Goal: Find specific page/section: Find specific page/section

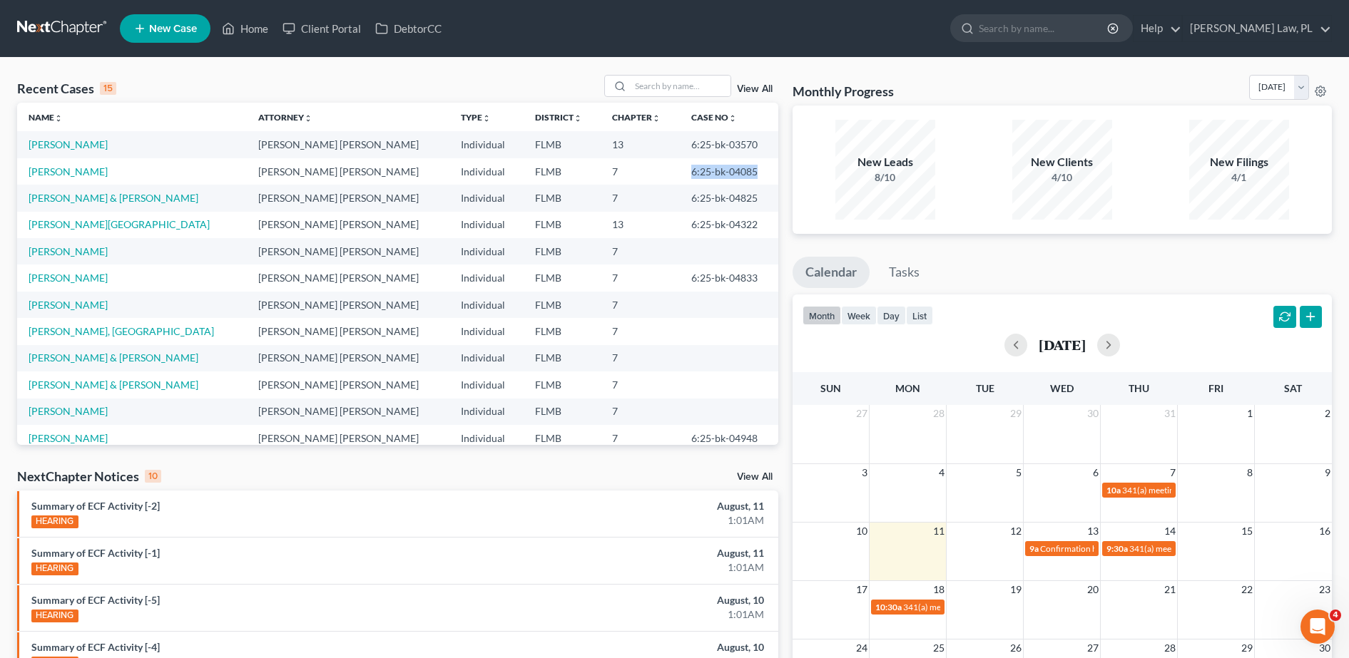
drag, startPoint x: 647, startPoint y: 170, endPoint x: 727, endPoint y: 170, distance: 79.9
click at [727, 170] on td "6:25-bk-04085" at bounding box center [729, 171] width 98 height 26
copy td "6:25-bk-04085"
click at [680, 197] on td "6:25-bk-04825" at bounding box center [729, 198] width 98 height 26
drag, startPoint x: 653, startPoint y: 198, endPoint x: 733, endPoint y: 203, distance: 79.3
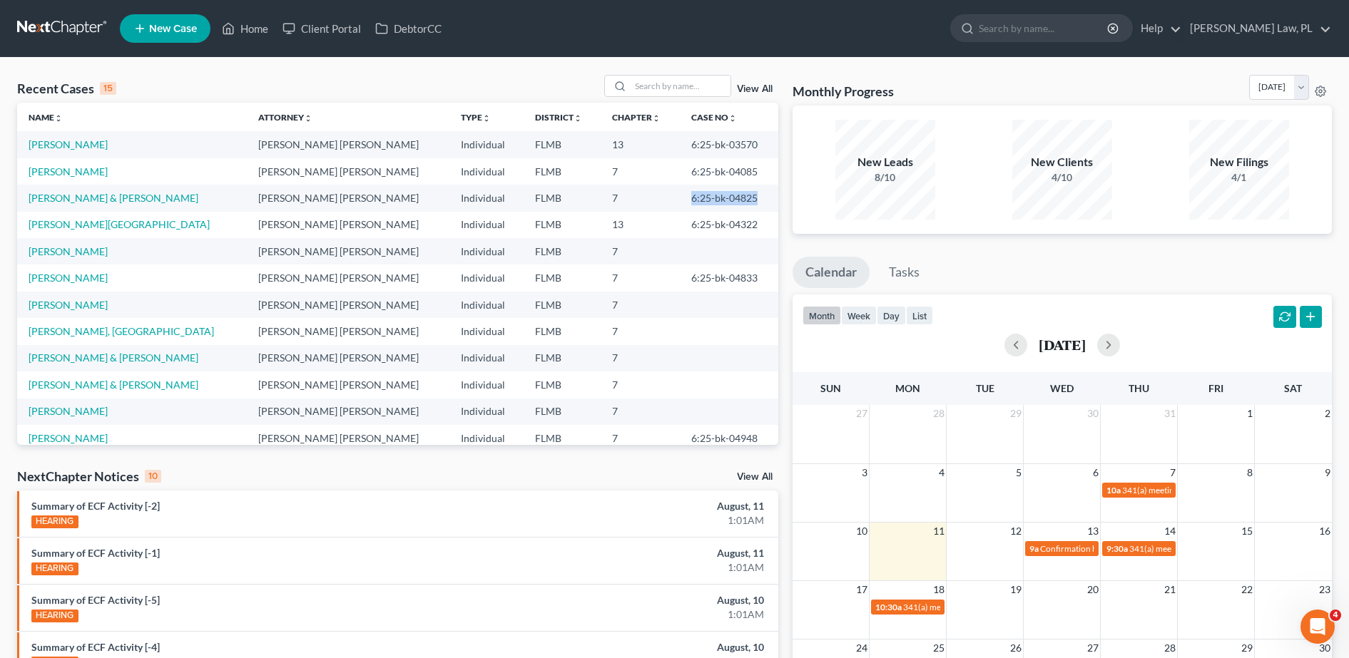
click at [733, 203] on td "6:25-bk-04825" at bounding box center [729, 198] width 98 height 26
copy td "6:25-bk-04825"
drag, startPoint x: 648, startPoint y: 227, endPoint x: 764, endPoint y: 232, distance: 116.4
click at [764, 232] on td "6:25-bk-04322" at bounding box center [729, 225] width 98 height 26
copy td "6:25-bk-04322"
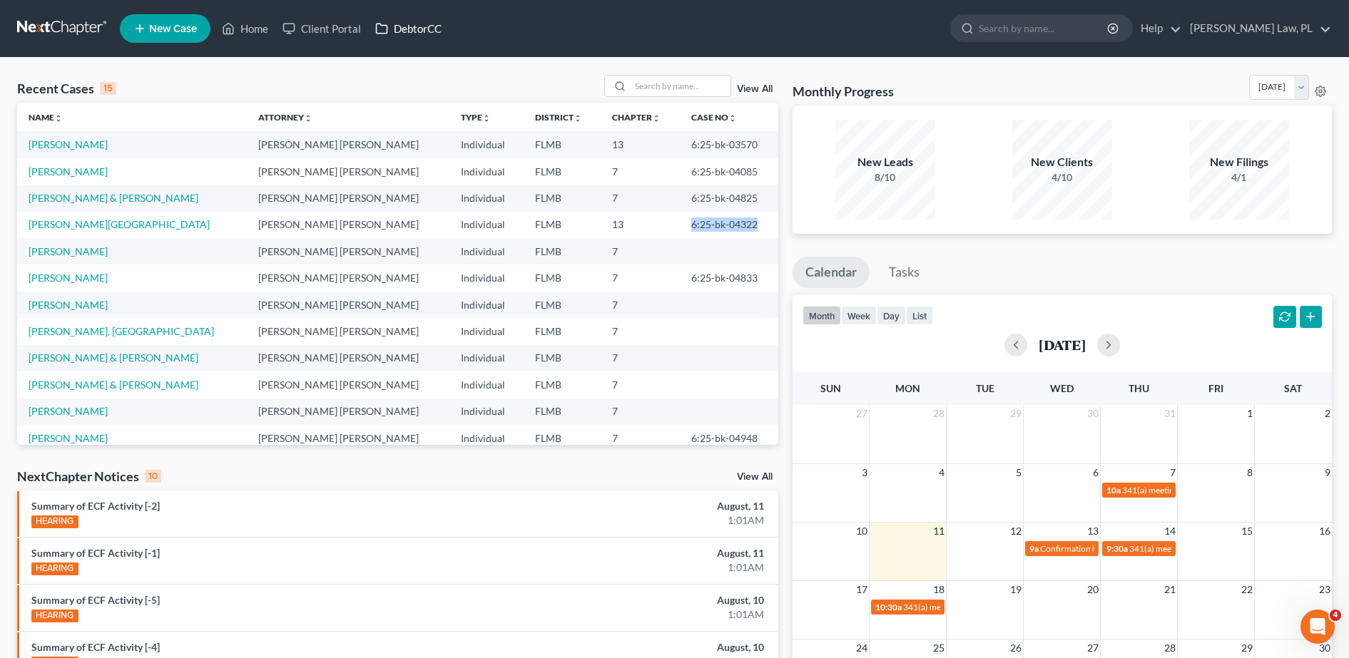
click at [387, 30] on icon at bounding box center [382, 29] width 11 height 10
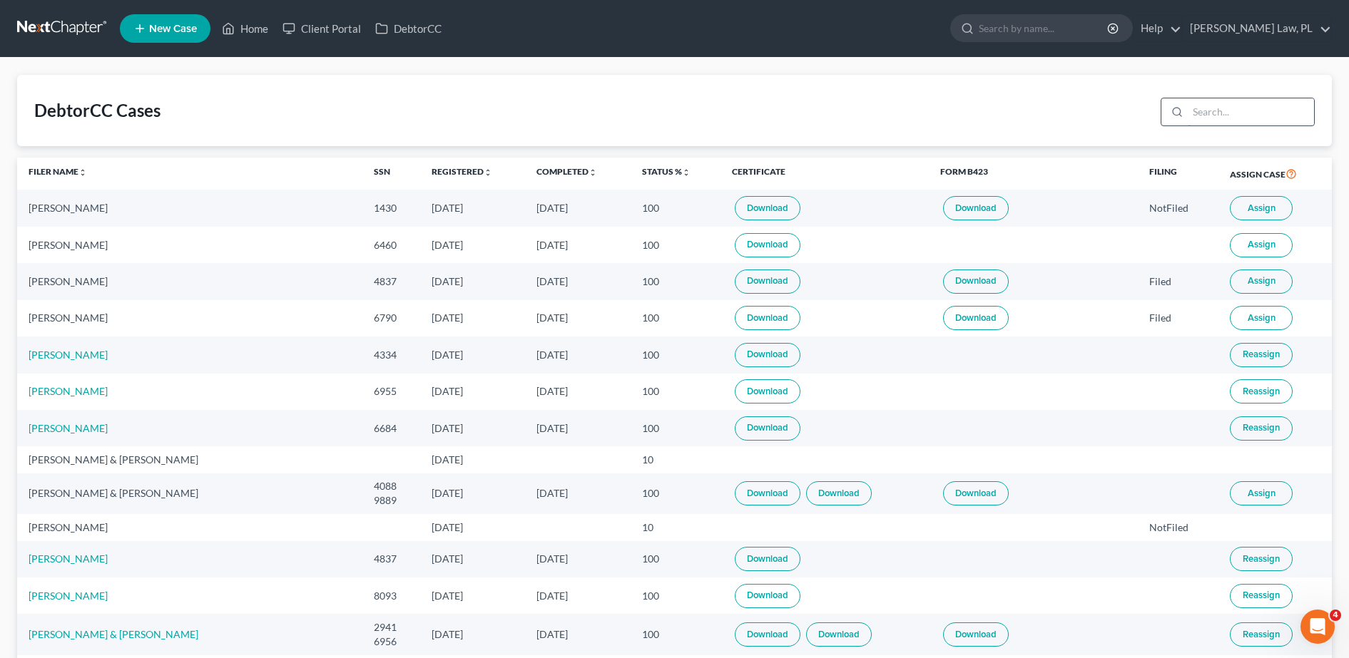
click at [1256, 114] on input "search" at bounding box center [1251, 111] width 126 height 27
type input "yolanda"
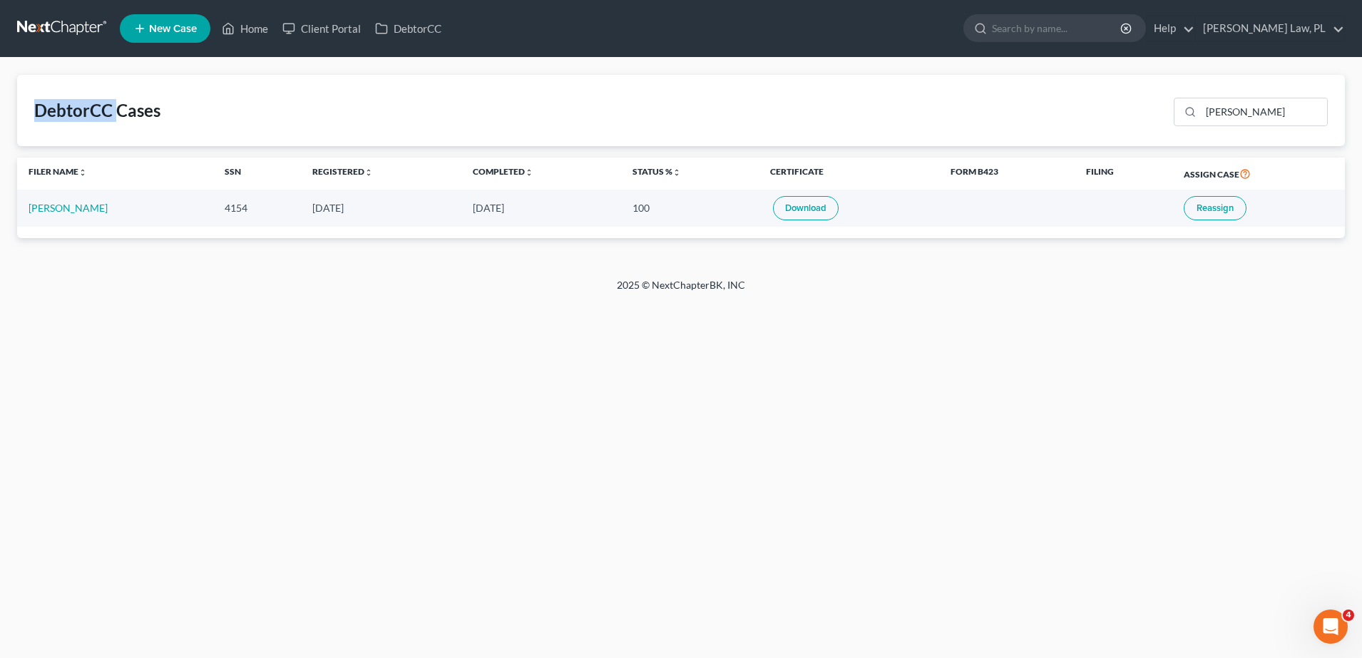
drag, startPoint x: 35, startPoint y: 108, endPoint x: 119, endPoint y: 112, distance: 84.3
click at [119, 112] on div "DebtorCC Cases" at bounding box center [97, 110] width 126 height 23
click at [234, 28] on icon at bounding box center [229, 29] width 10 height 11
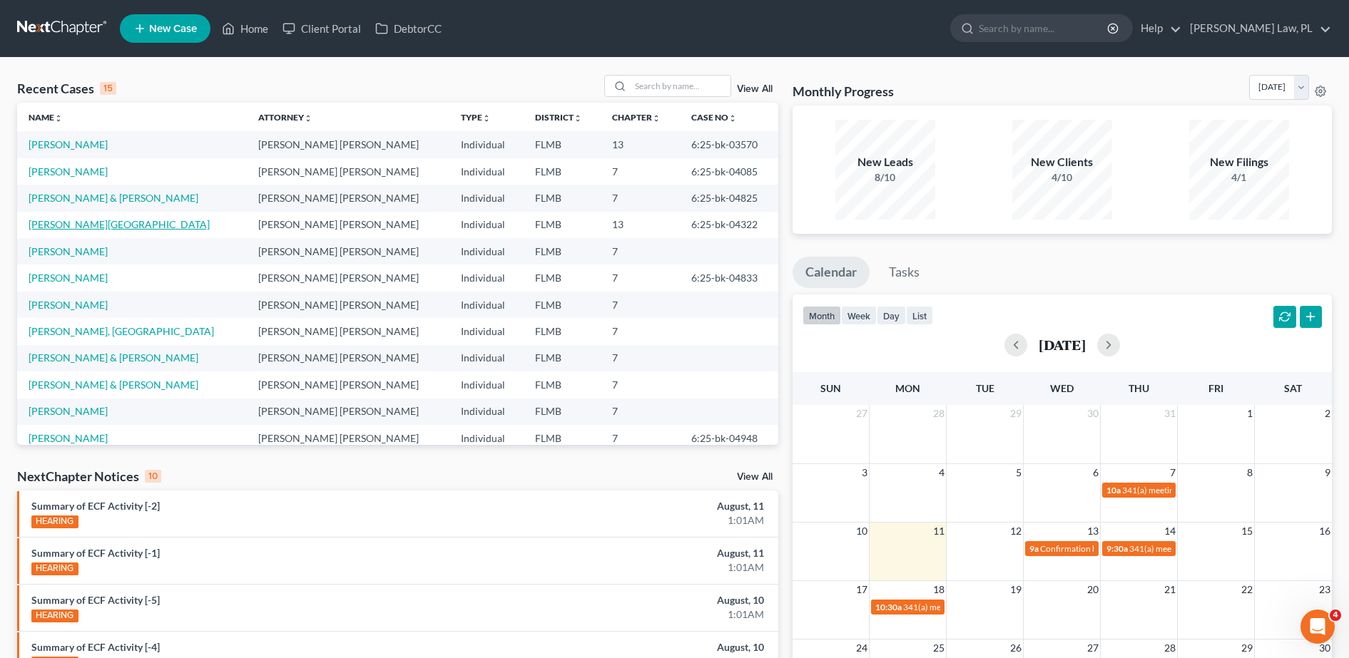
click at [78, 223] on link "[PERSON_NAME][GEOGRAPHIC_DATA]" at bounding box center [119, 224] width 181 height 12
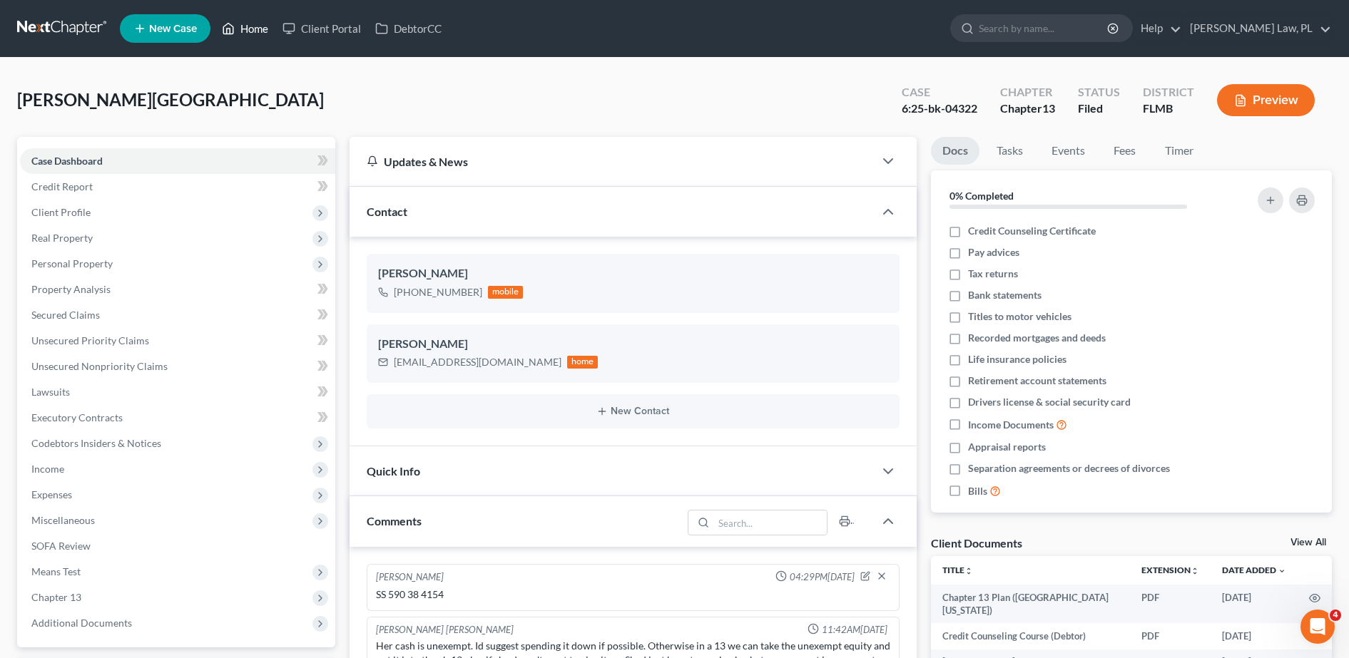
click at [253, 21] on link "Home" at bounding box center [245, 29] width 61 height 26
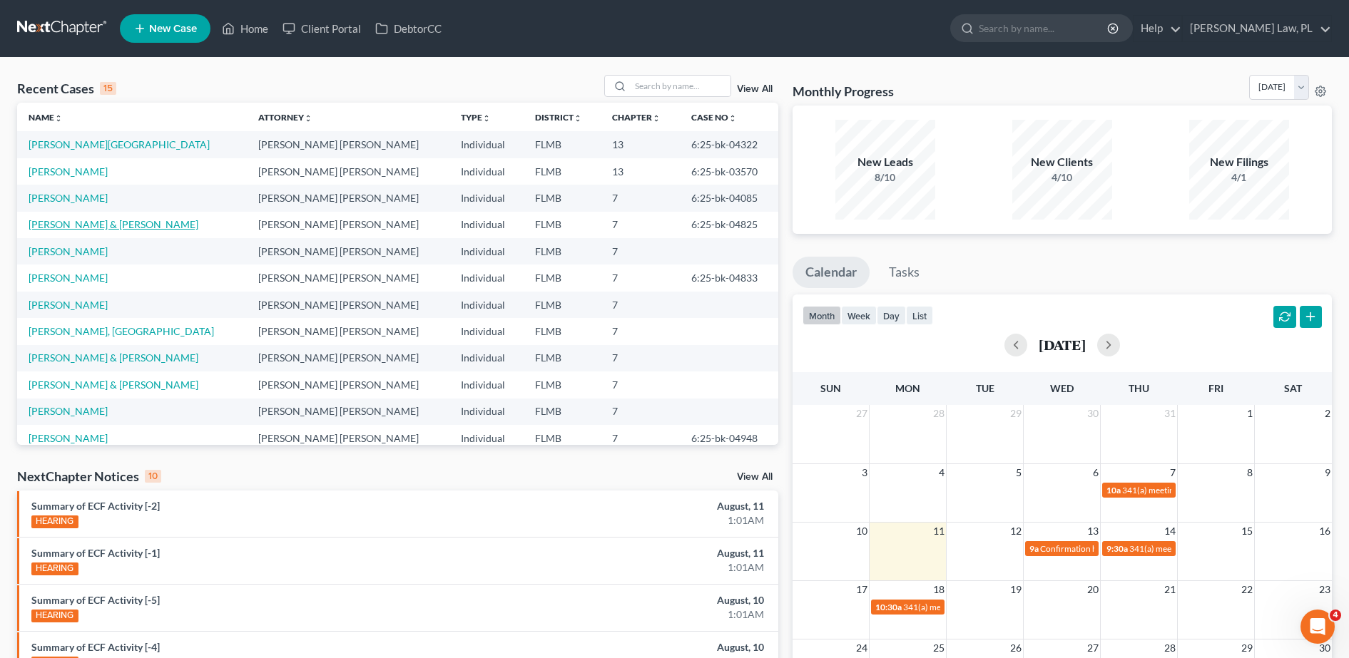
click at [88, 223] on link "[PERSON_NAME] & [PERSON_NAME]" at bounding box center [114, 224] width 170 height 12
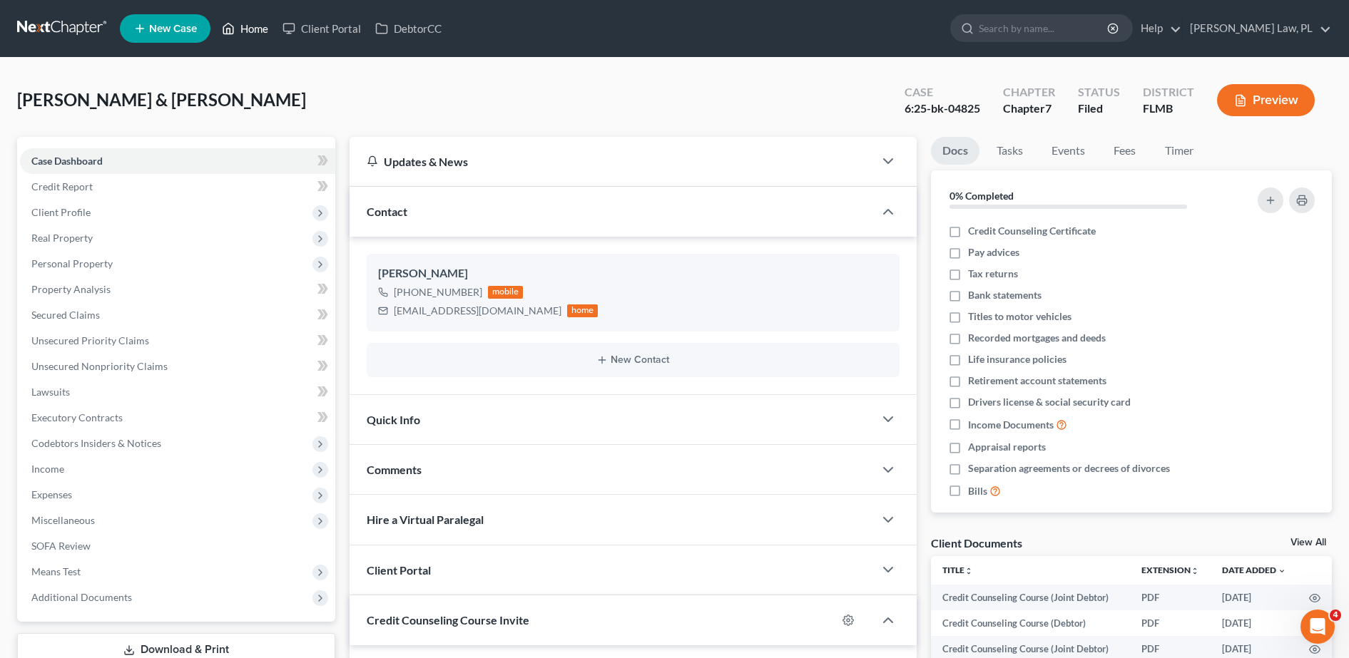
click at [260, 26] on link "Home" at bounding box center [245, 29] width 61 height 26
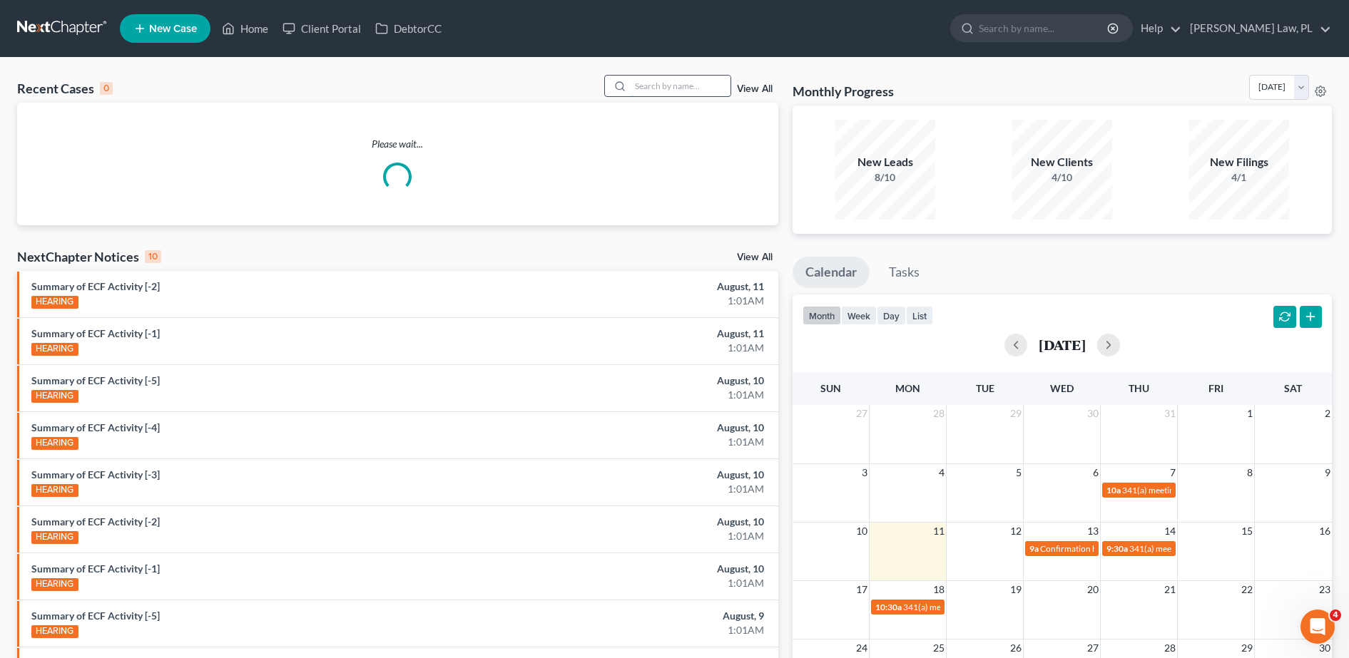
click at [688, 79] on input "search" at bounding box center [681, 86] width 100 height 21
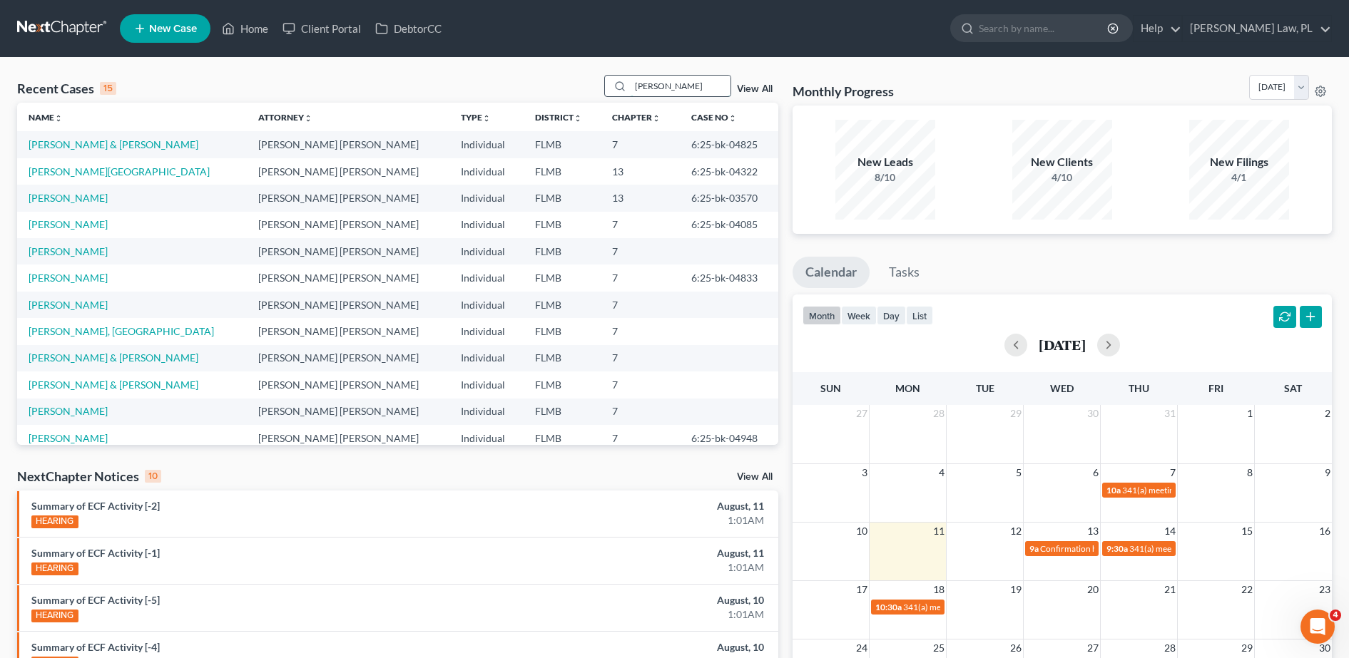
type input "collins"
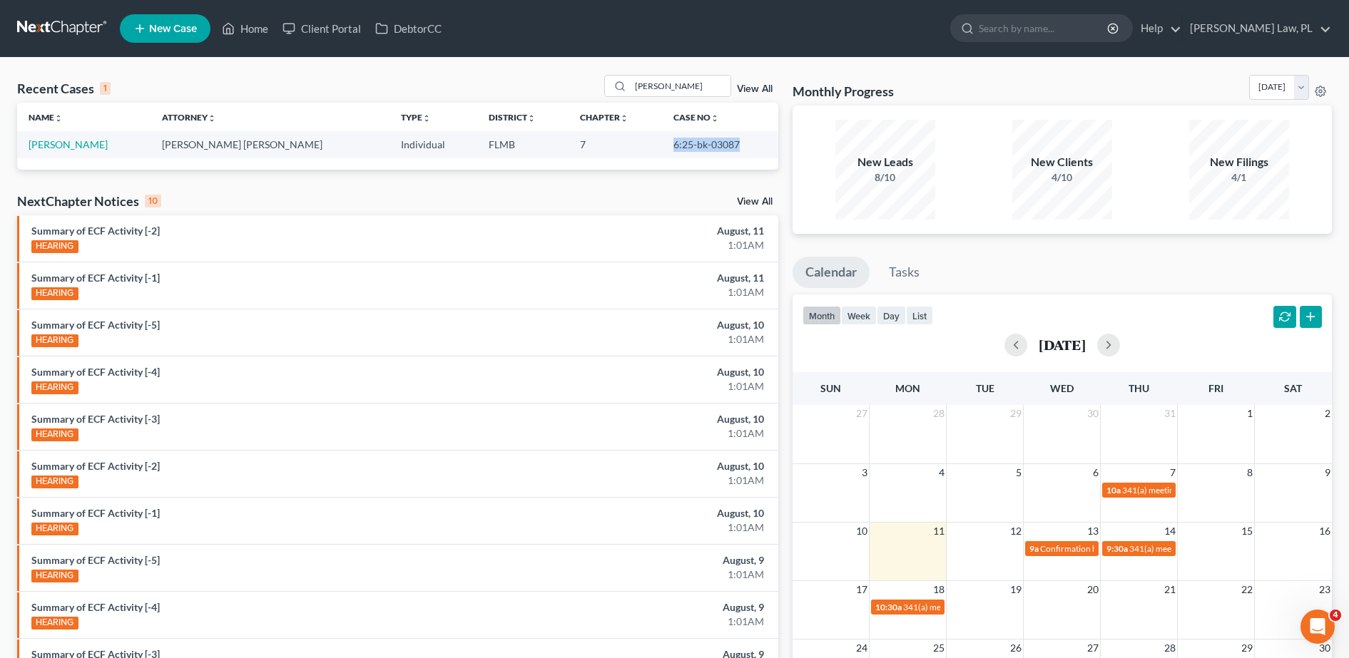
drag, startPoint x: 654, startPoint y: 141, endPoint x: 723, endPoint y: 151, distance: 70.0
click at [723, 151] on td "6:25-bk-03087" at bounding box center [720, 144] width 116 height 26
copy td "6:25-bk-03087"
click at [257, 25] on link "Home" at bounding box center [245, 29] width 61 height 26
click at [253, 25] on link "Home" at bounding box center [245, 29] width 61 height 26
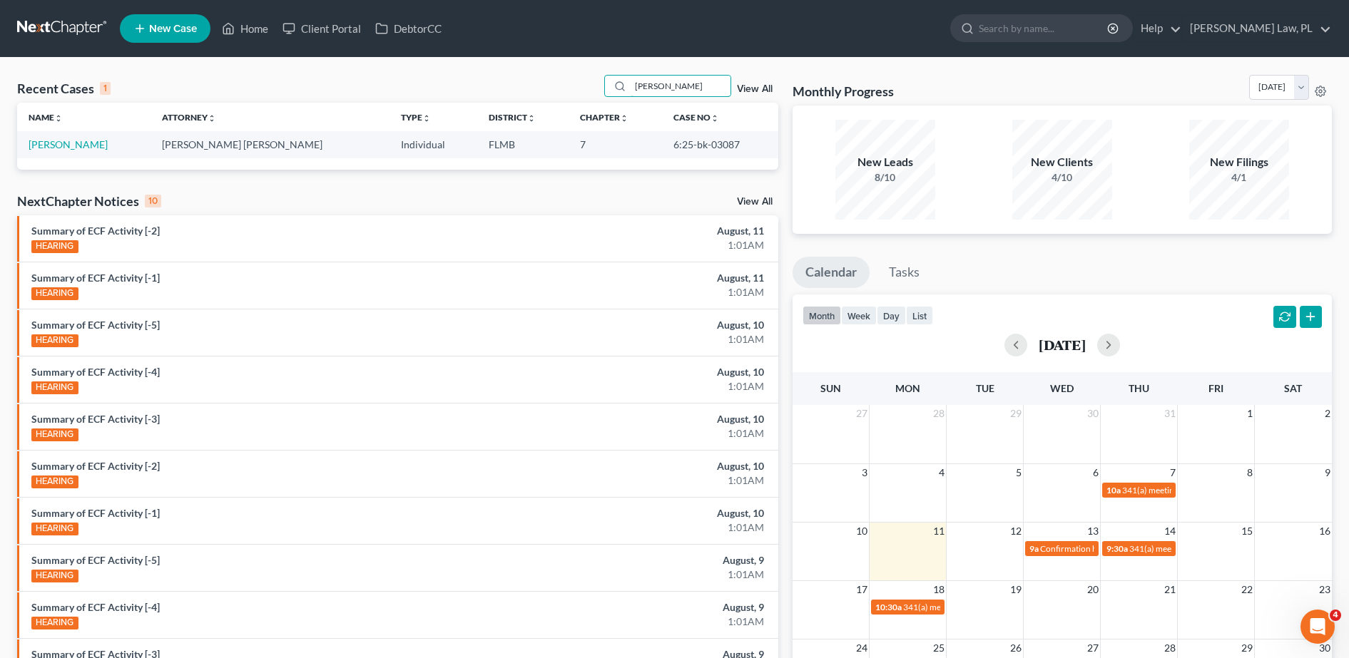
drag, startPoint x: 674, startPoint y: 89, endPoint x: 534, endPoint y: 83, distance: 139.9
click at [534, 83] on div "Recent Cases 1 collins View All" at bounding box center [397, 89] width 761 height 28
click at [252, 25] on link "Home" at bounding box center [245, 29] width 61 height 26
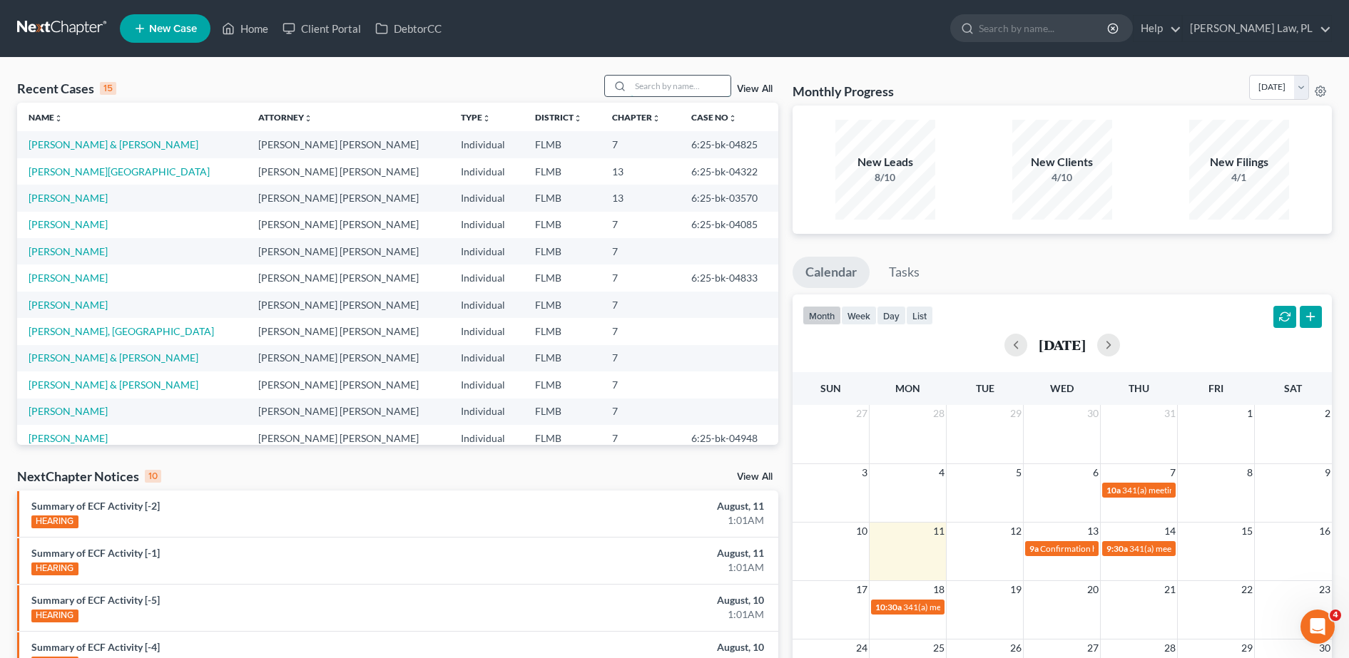
click at [708, 88] on input "search" at bounding box center [681, 86] width 100 height 21
type input "polly"
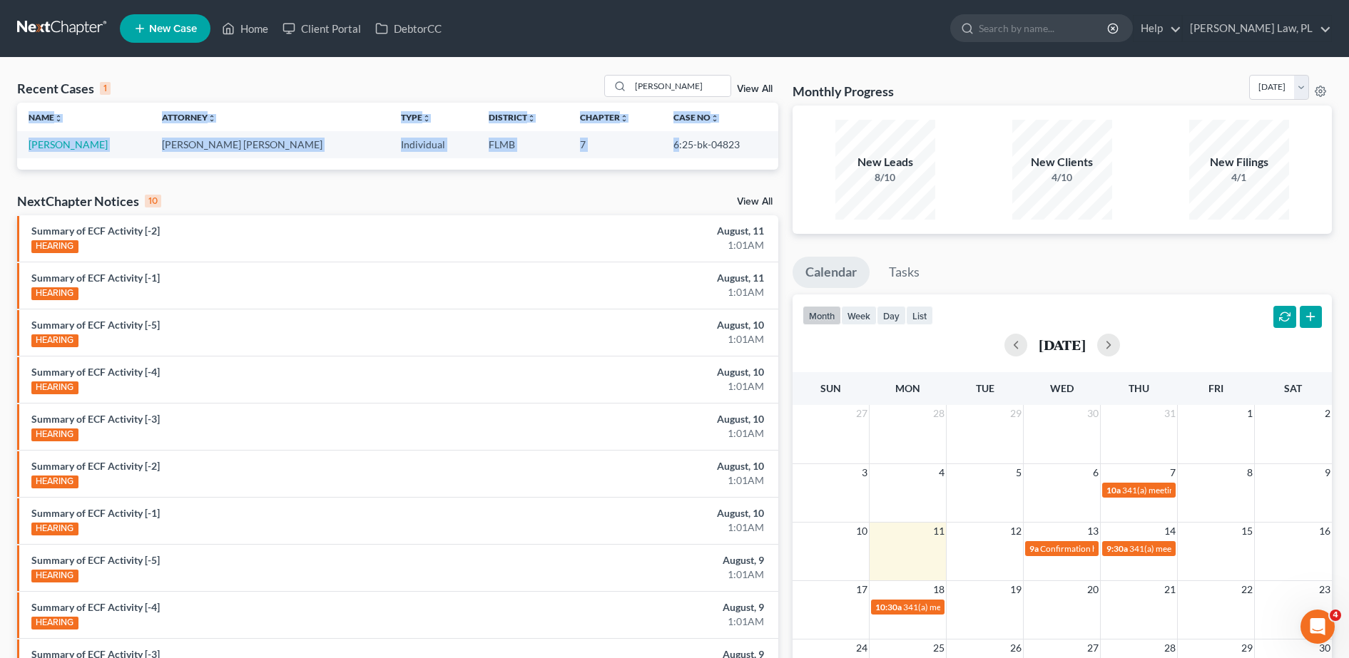
drag, startPoint x: 649, startPoint y: 138, endPoint x: 760, endPoint y: 159, distance: 113.2
click at [760, 159] on div "Name unfold_more expand_more expand_less Attorney unfold_more expand_more expan…" at bounding box center [397, 136] width 761 height 66
drag, startPoint x: 760, startPoint y: 159, endPoint x: 652, endPoint y: 145, distance: 109.4
click at [662, 145] on td "6:25-bk-04823" at bounding box center [720, 144] width 116 height 26
drag, startPoint x: 647, startPoint y: 149, endPoint x: 738, endPoint y: 165, distance: 91.9
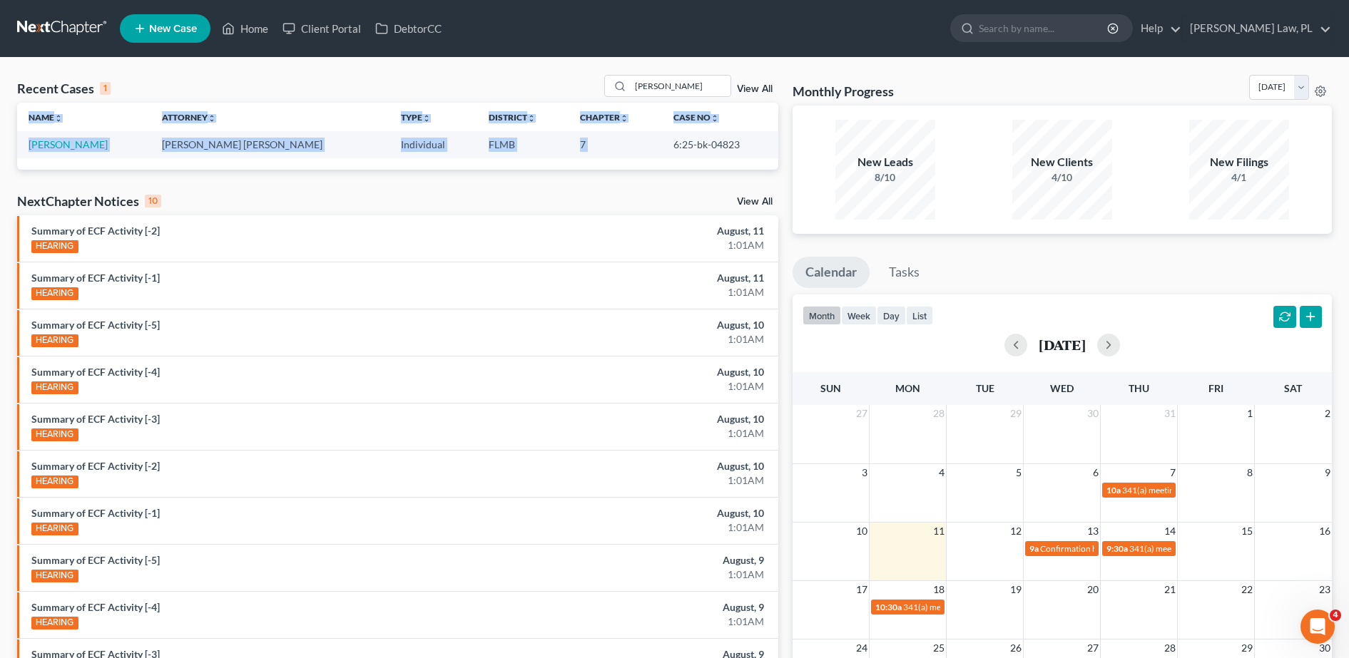
click at [738, 165] on div "Name unfold_more expand_more expand_less Attorney unfold_more expand_more expan…" at bounding box center [397, 136] width 761 height 66
copy table "Name unfold_more expand_more expand_less Attorney unfold_more expand_more expan…"
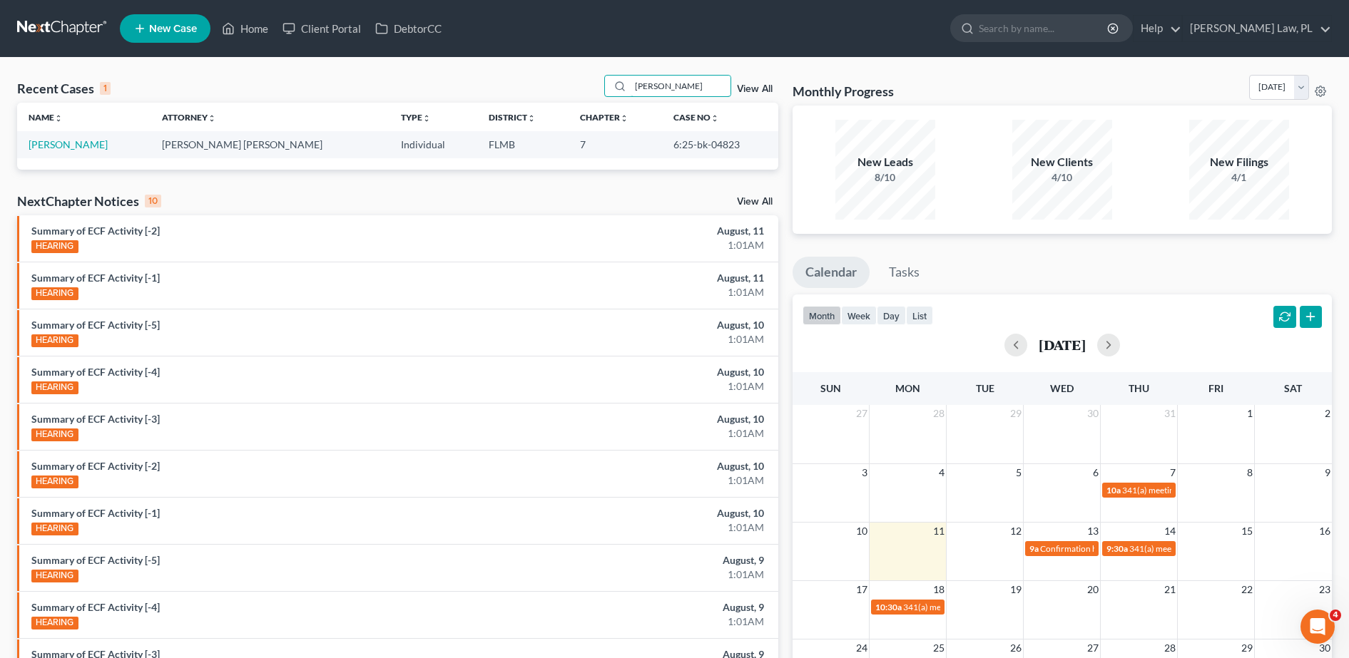
drag, startPoint x: 687, startPoint y: 93, endPoint x: 565, endPoint y: 81, distance: 122.7
click at [565, 81] on div "Recent Cases 1 polly View All" at bounding box center [397, 89] width 761 height 28
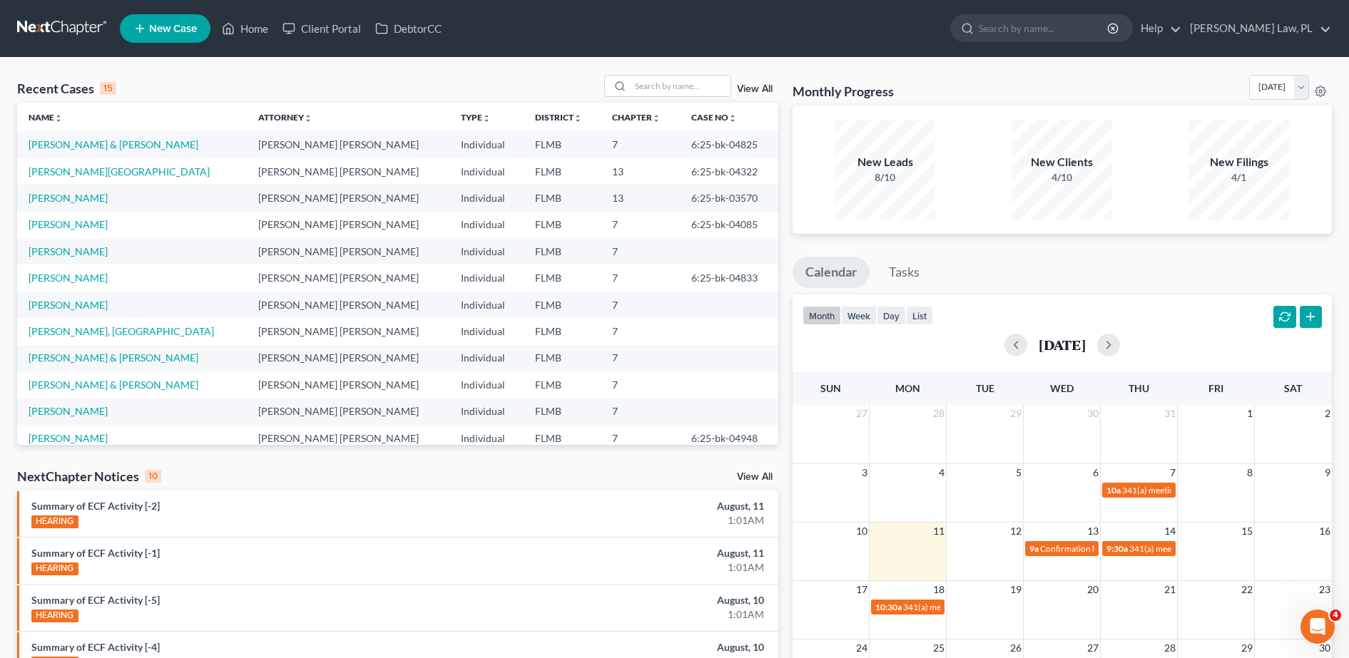
click at [763, 90] on link "View All" at bounding box center [755, 89] width 36 height 10
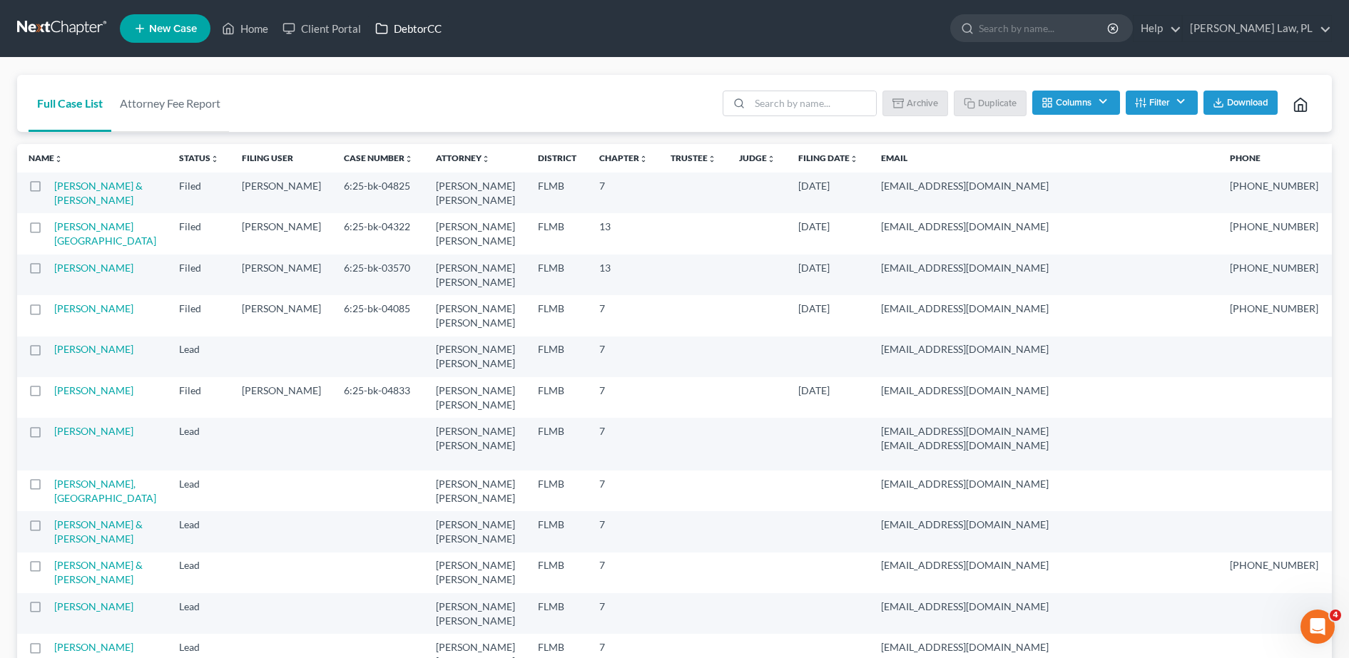
click at [394, 25] on link "DebtorCC" at bounding box center [408, 29] width 81 height 26
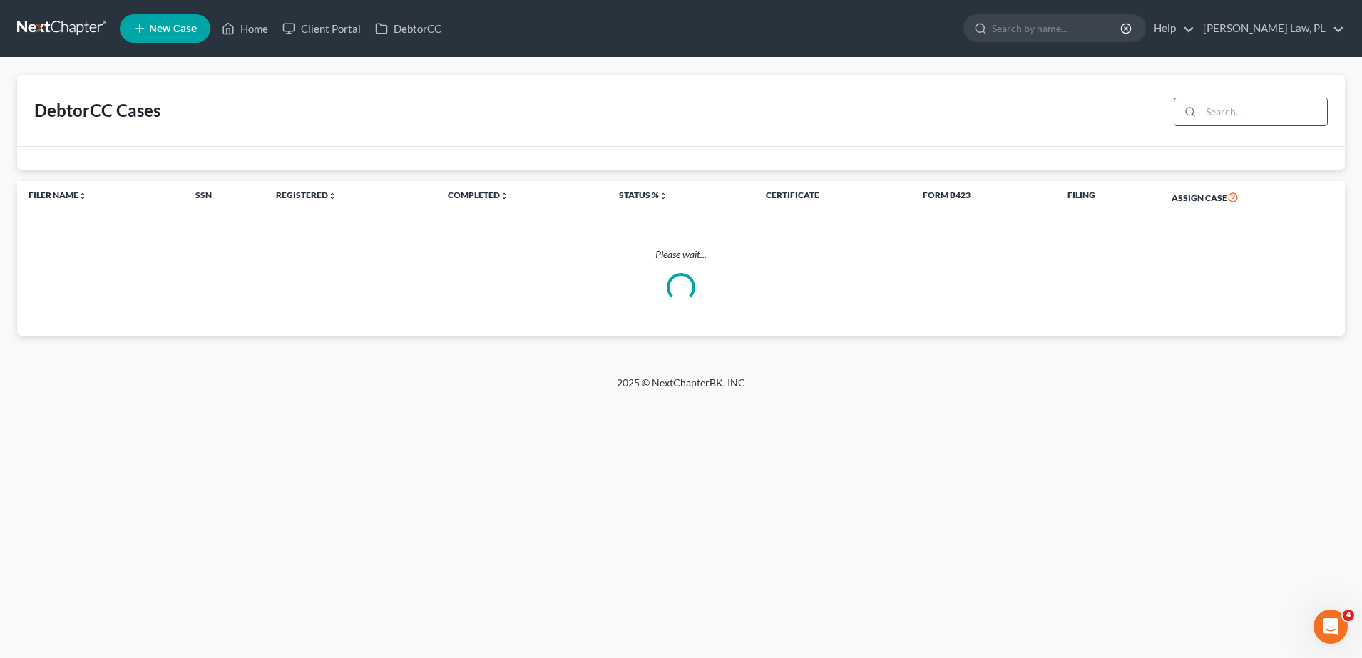
click at [1233, 108] on input "search" at bounding box center [1264, 111] width 126 height 27
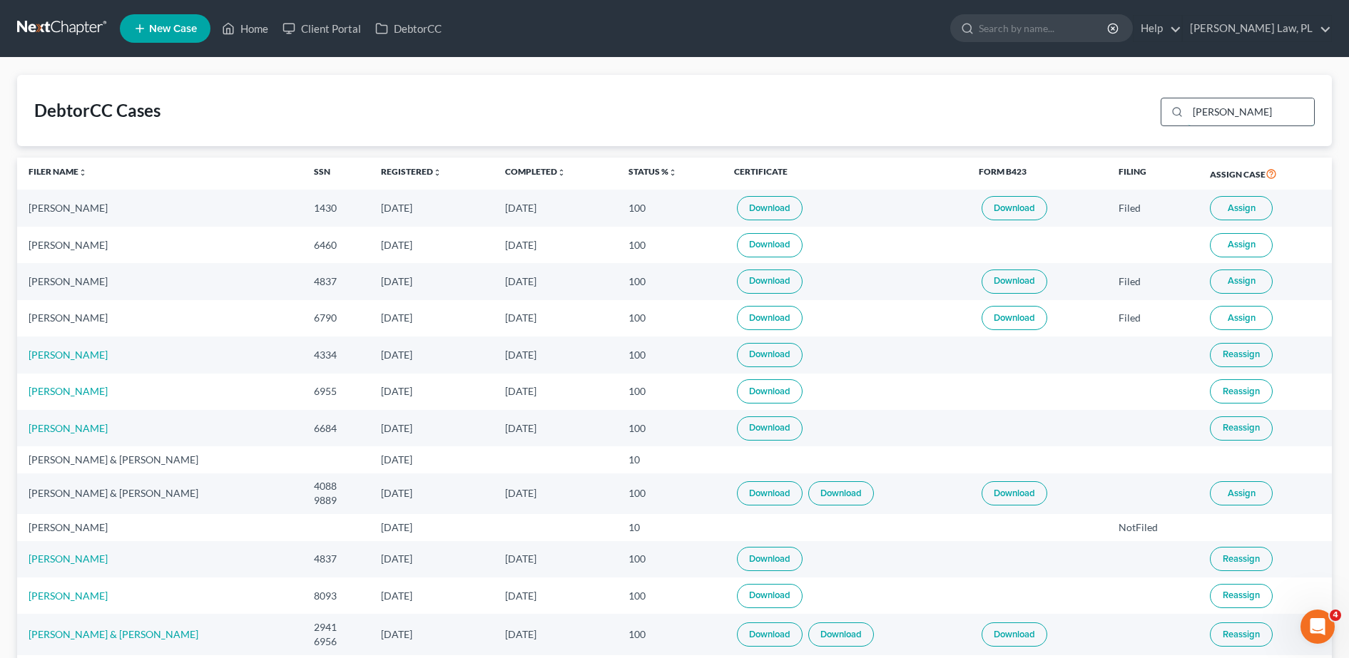
type input "[PERSON_NAME]"
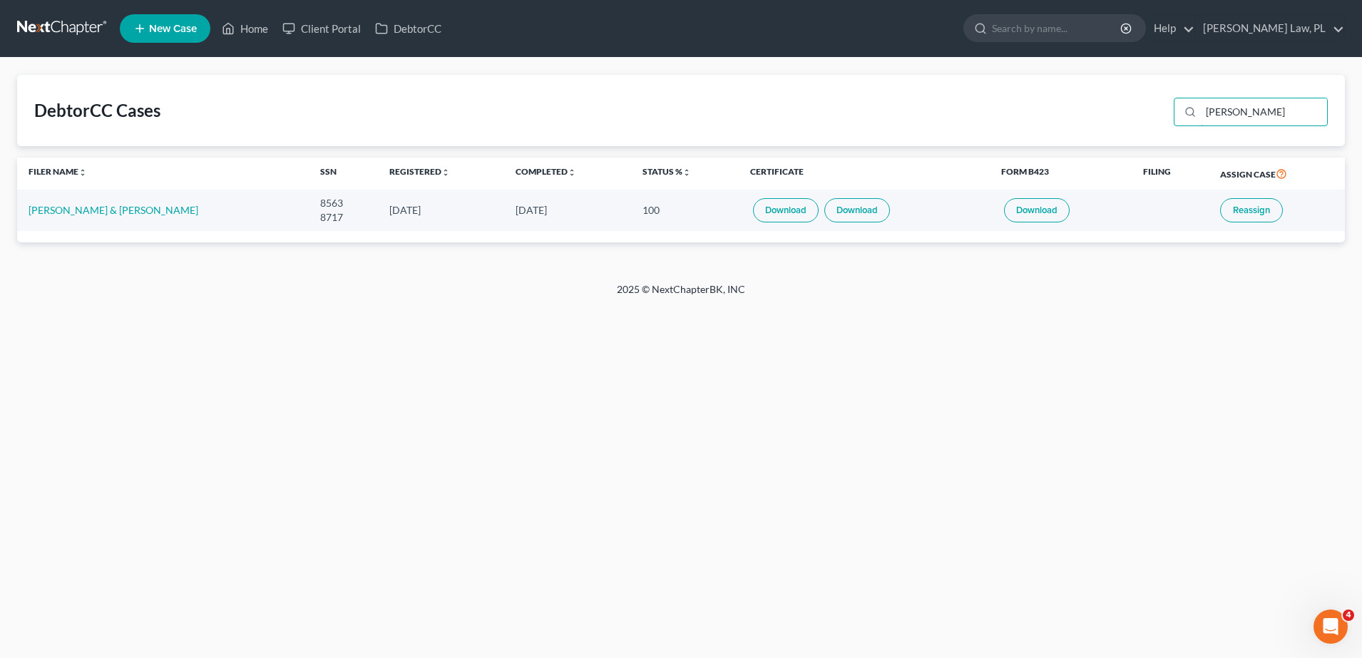
drag, startPoint x: 1247, startPoint y: 113, endPoint x: 1120, endPoint y: 94, distance: 128.4
click at [1120, 94] on div "DebtorCC Cases faniel" at bounding box center [681, 110] width 1328 height 71
type input "joseph"
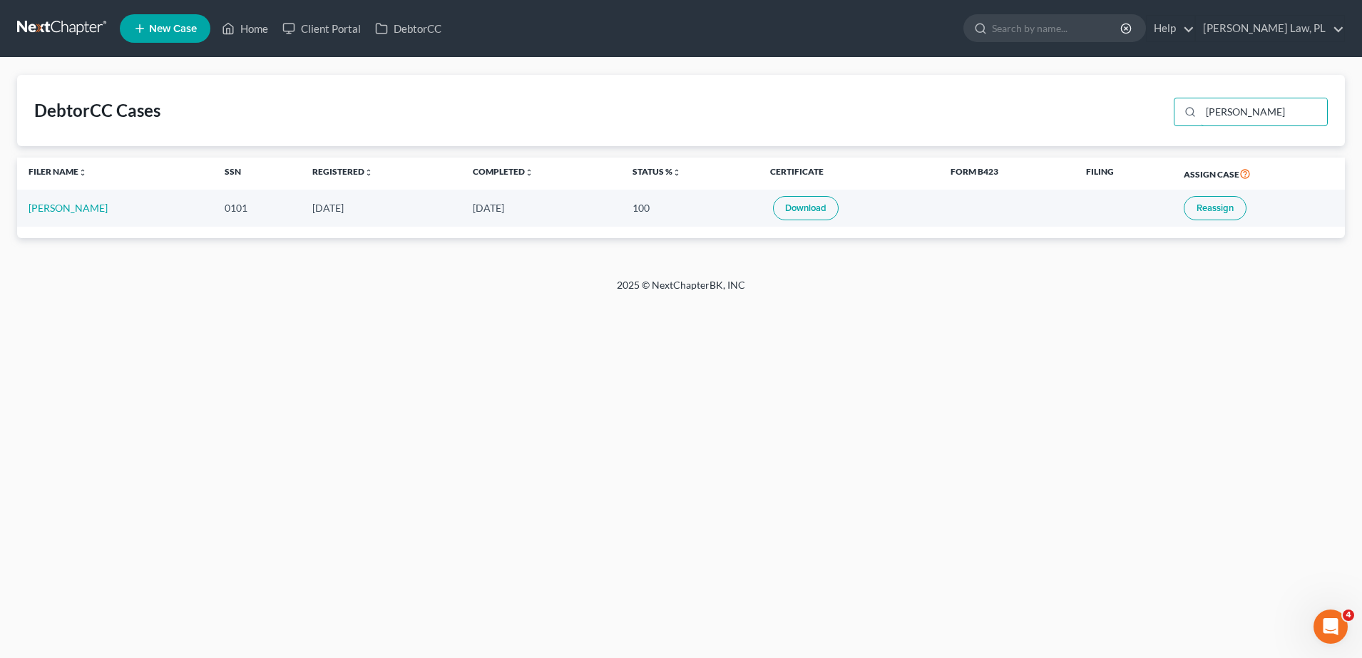
drag, startPoint x: 1295, startPoint y: 109, endPoint x: 1111, endPoint y: 87, distance: 185.4
click at [1111, 87] on div "DebtorCC Cases joseph" at bounding box center [681, 110] width 1328 height 71
type input "stephanie archibald"
drag, startPoint x: 572, startPoint y: 77, endPoint x: 650, endPoint y: 85, distance: 78.1
click at [650, 85] on div "DebtorCC Cases stephanie archibald" at bounding box center [681, 110] width 1328 height 71
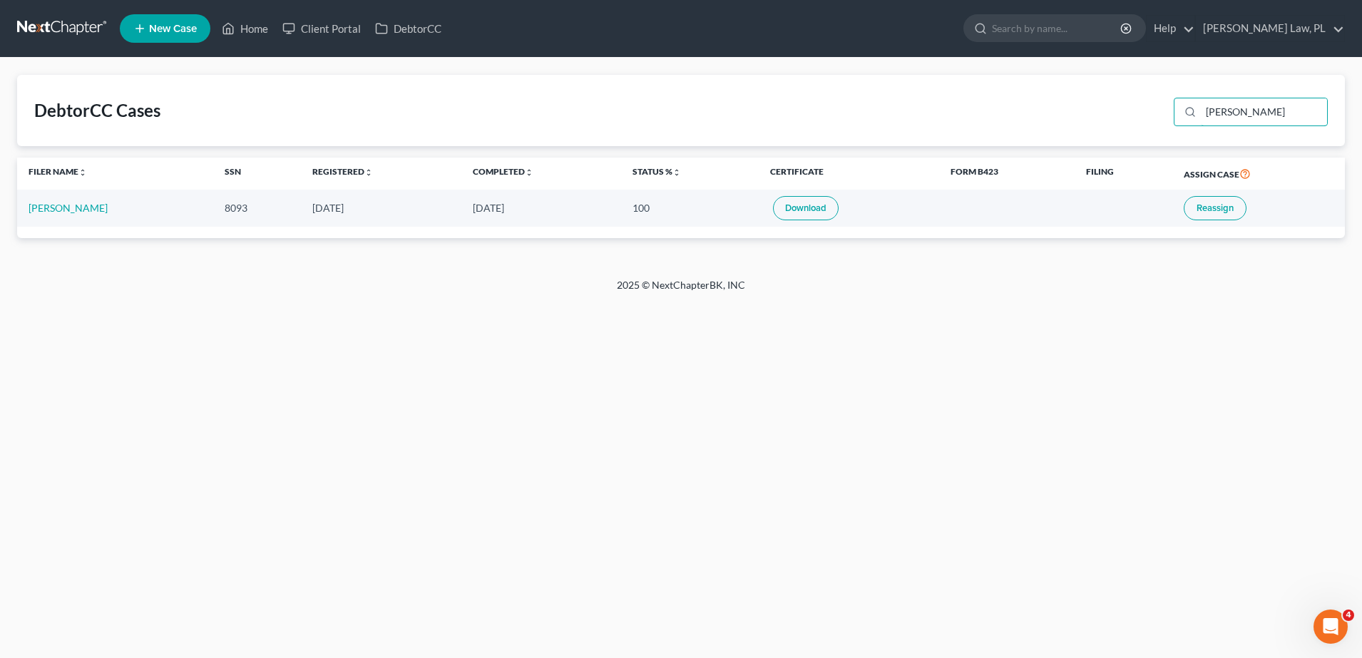
drag, startPoint x: 1298, startPoint y: 116, endPoint x: 1103, endPoint y: 118, distance: 194.0
click at [1103, 118] on div "DebtorCC Cases stephanie archibald" at bounding box center [681, 110] width 1328 height 71
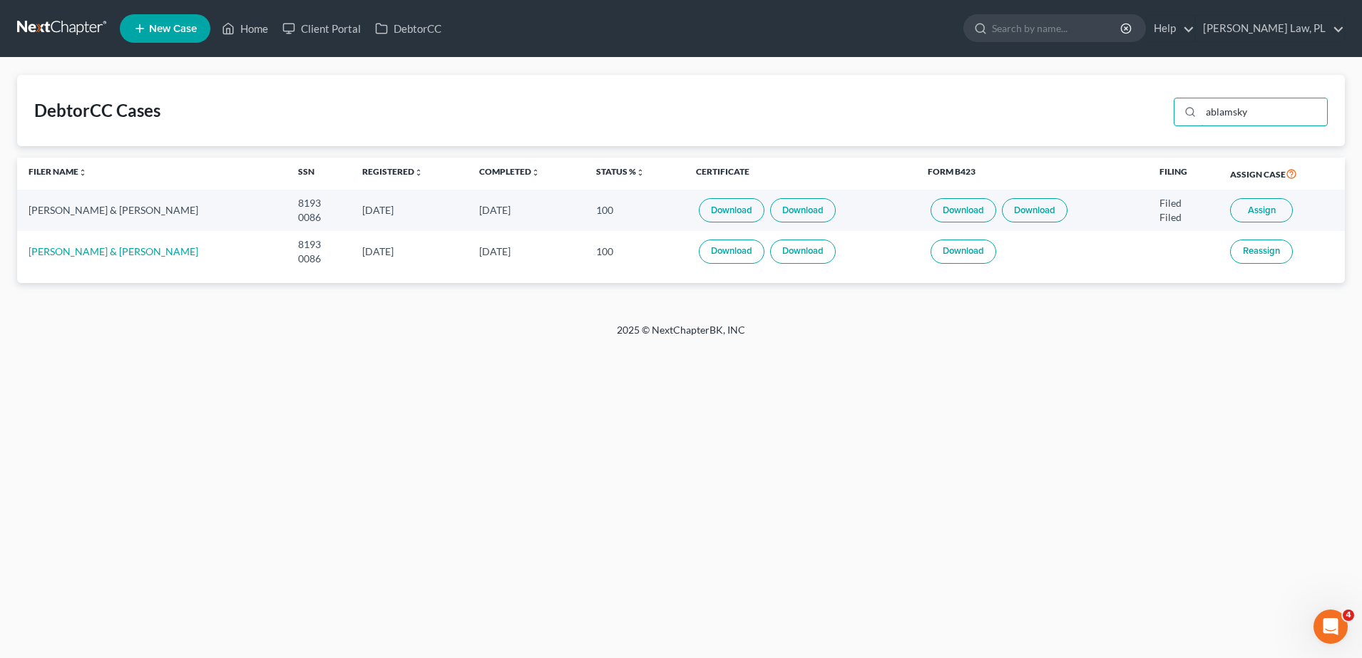
drag, startPoint x: 1258, startPoint y: 107, endPoint x: 1077, endPoint y: 105, distance: 181.2
click at [1077, 105] on div "DebtorCC Cases ablamsky" at bounding box center [681, 110] width 1328 height 71
type input "polizzi"
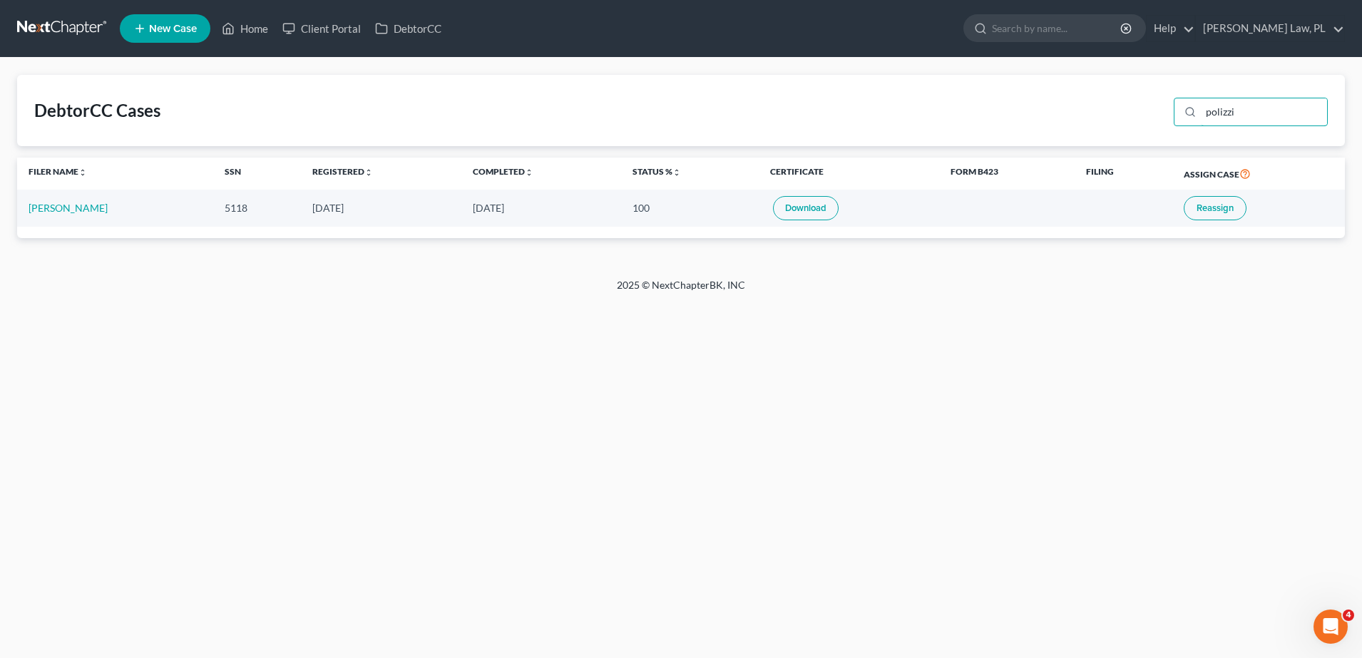
drag, startPoint x: 1275, startPoint y: 106, endPoint x: 1123, endPoint y: 125, distance: 152.4
click at [1123, 125] on div "DebtorCC Cases polizzi" at bounding box center [681, 110] width 1328 height 71
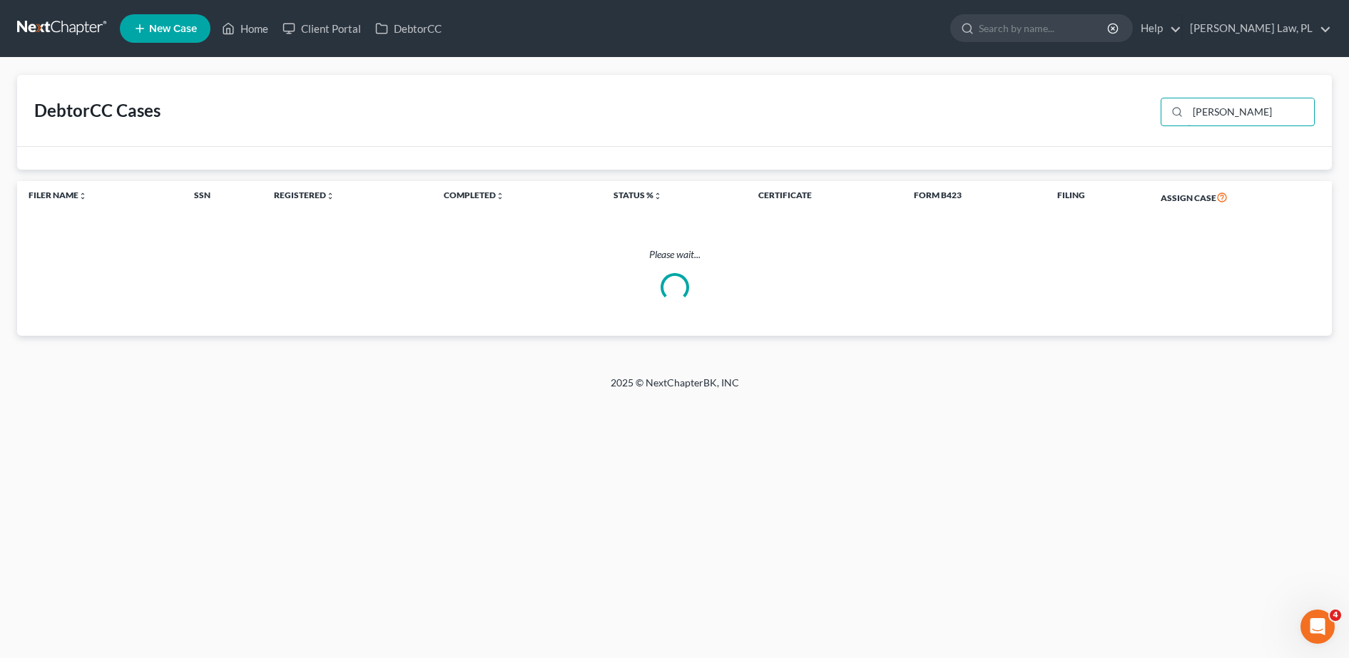
type input "elmore"
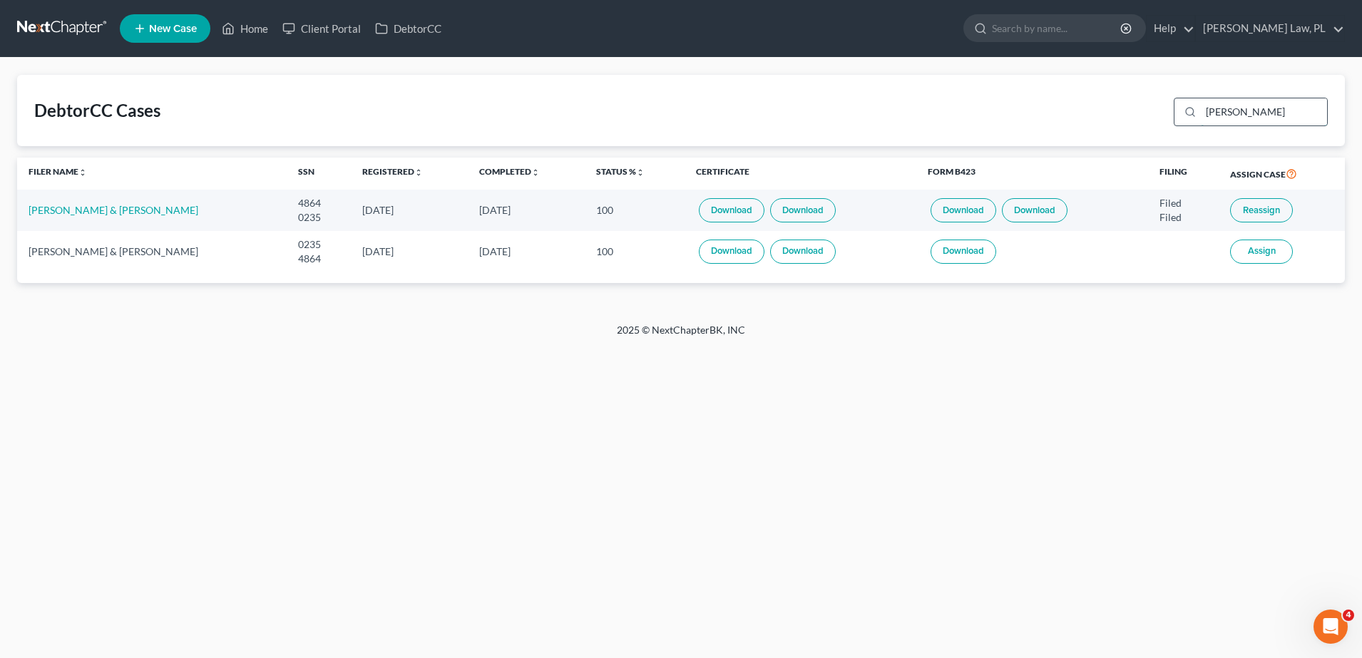
drag, startPoint x: 1267, startPoint y: 131, endPoint x: 1245, endPoint y: 116, distance: 25.7
click at [1239, 121] on div "DebtorCC Cases elmore" at bounding box center [681, 110] width 1328 height 71
drag, startPoint x: 1250, startPoint y: 112, endPoint x: 1107, endPoint y: 114, distance: 142.7
click at [1107, 114] on div "DebtorCC Cases elmore" at bounding box center [681, 110] width 1328 height 71
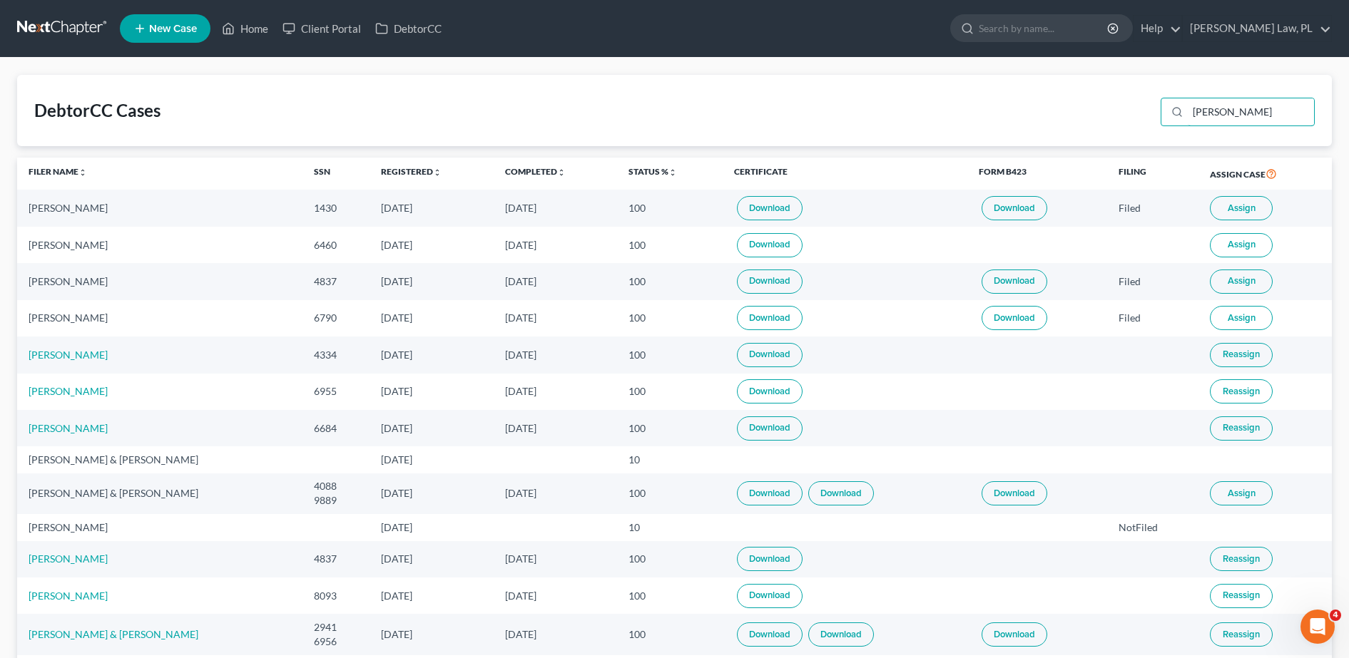
type input "lauren sheffer"
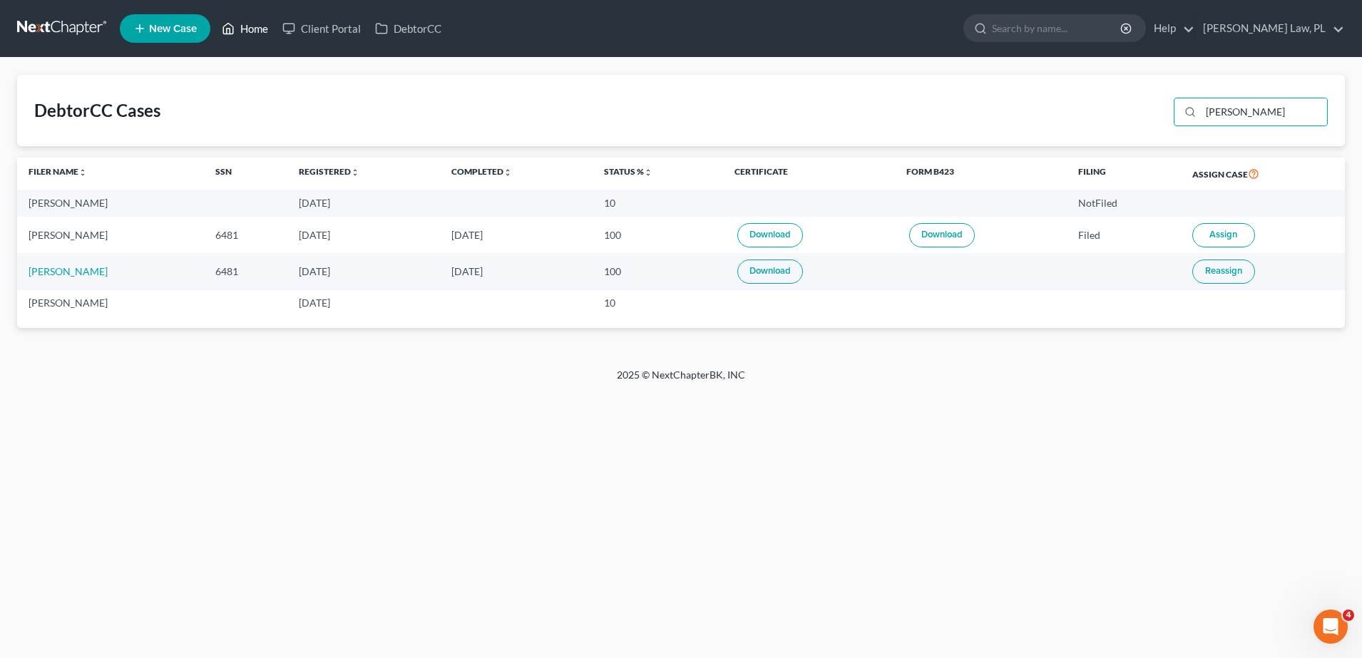
click at [275, 39] on link "Home" at bounding box center [245, 29] width 61 height 26
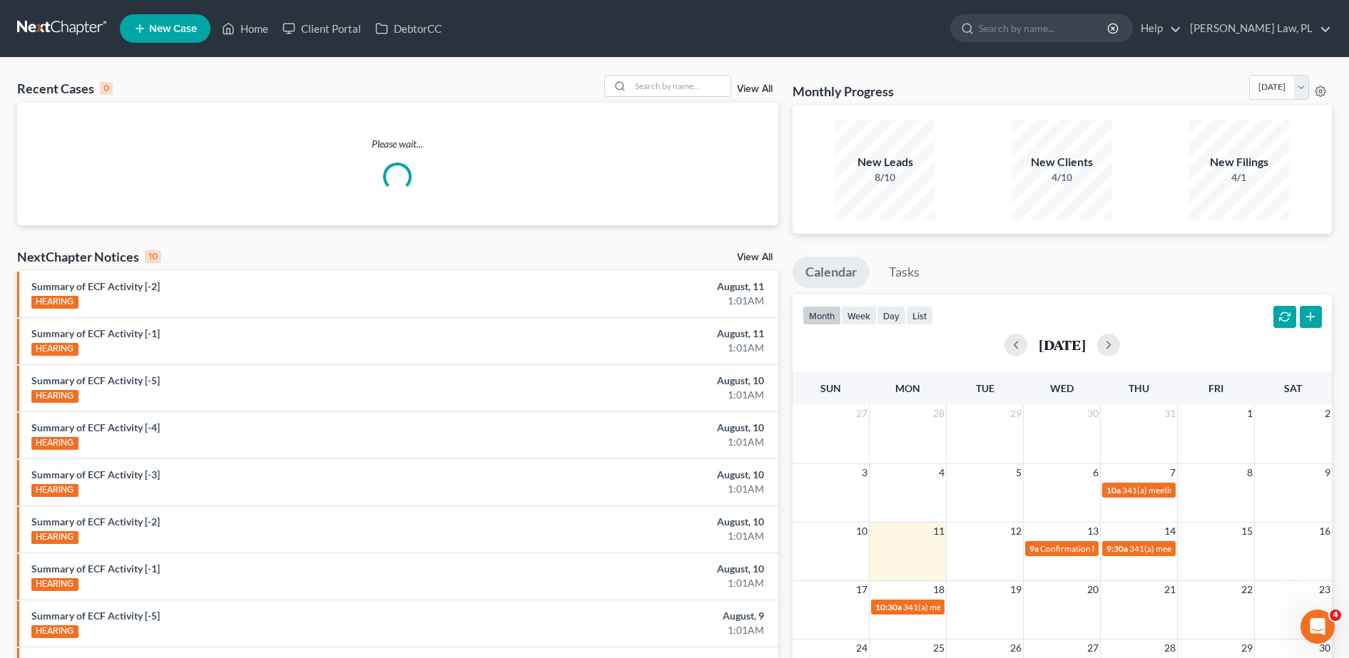
click at [753, 88] on link "View All" at bounding box center [755, 89] width 36 height 10
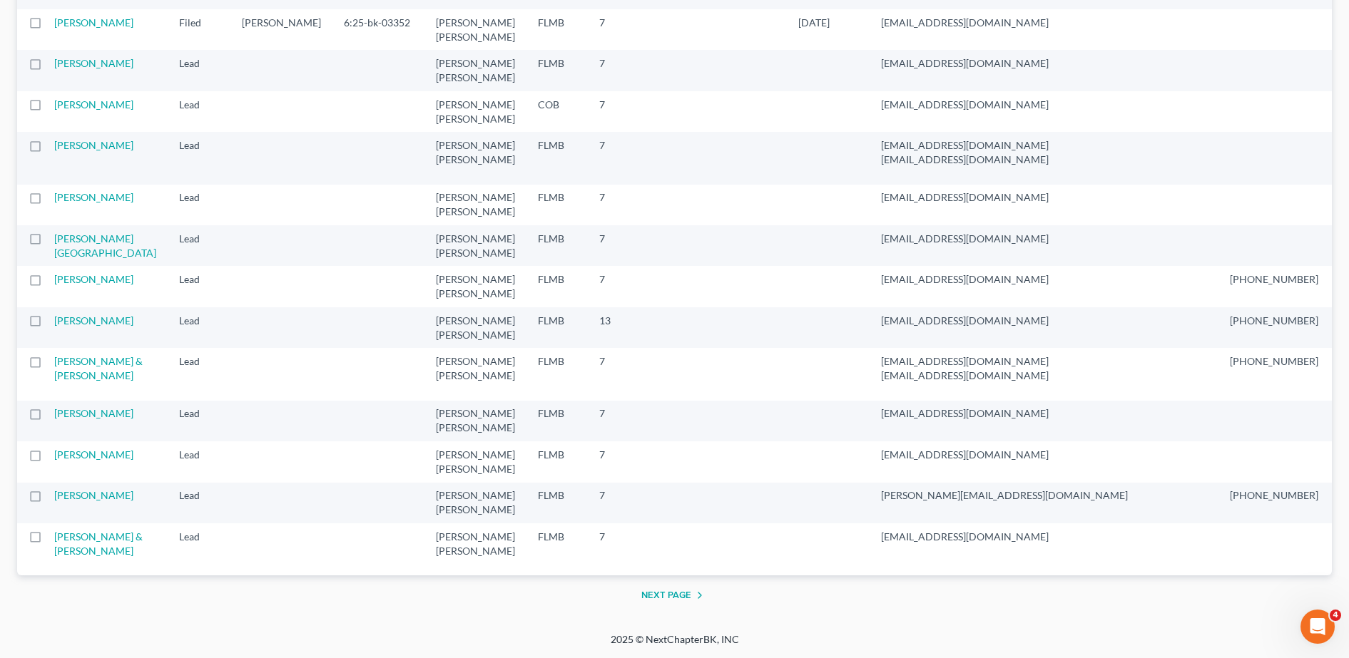
scroll to position [2637, 0]
click at [688, 597] on button "Next Page" at bounding box center [674, 595] width 67 height 17
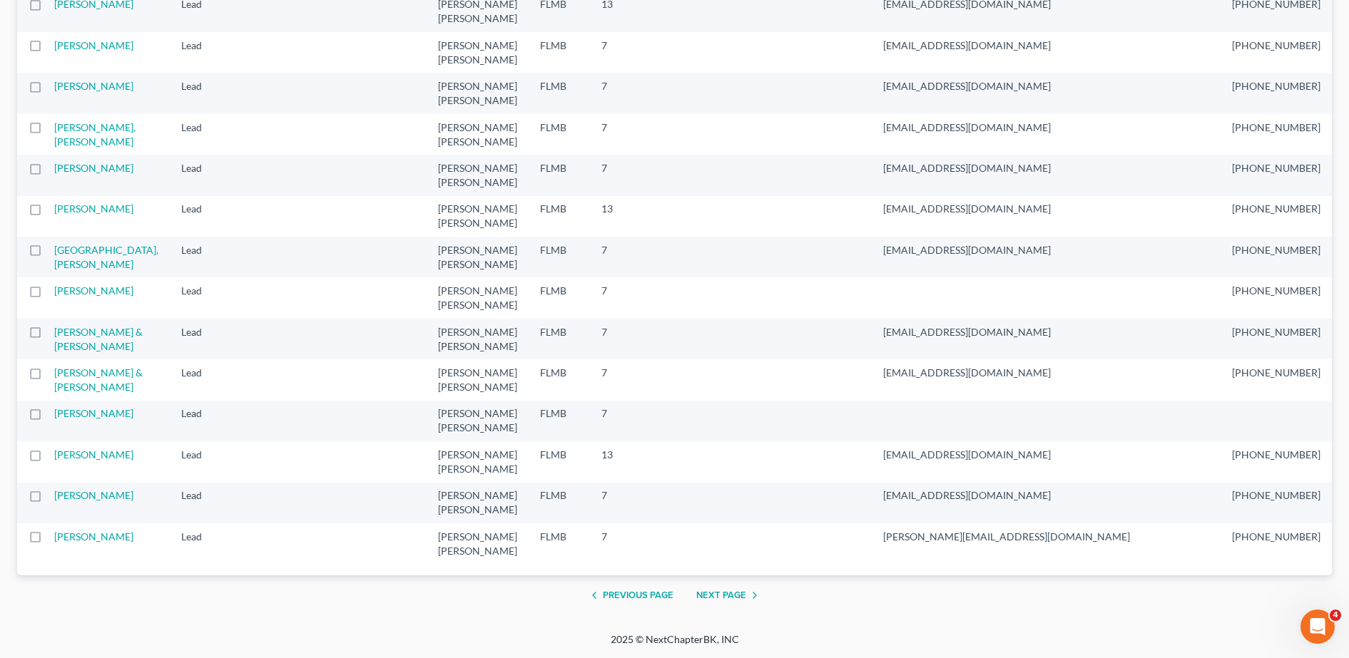
scroll to position [2563, 0]
click at [738, 588] on button "Next Page" at bounding box center [729, 595] width 67 height 17
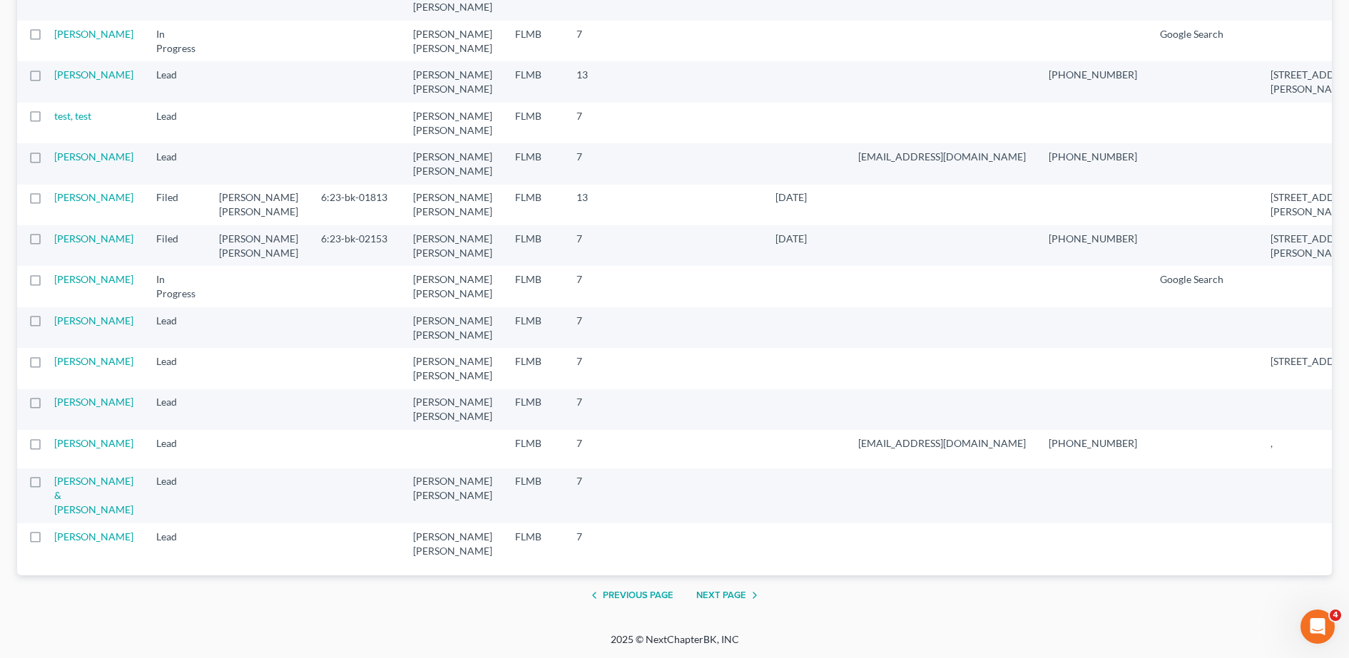
scroll to position [2223, 0]
click at [751, 601] on icon "button" at bounding box center [754, 595] width 11 height 11
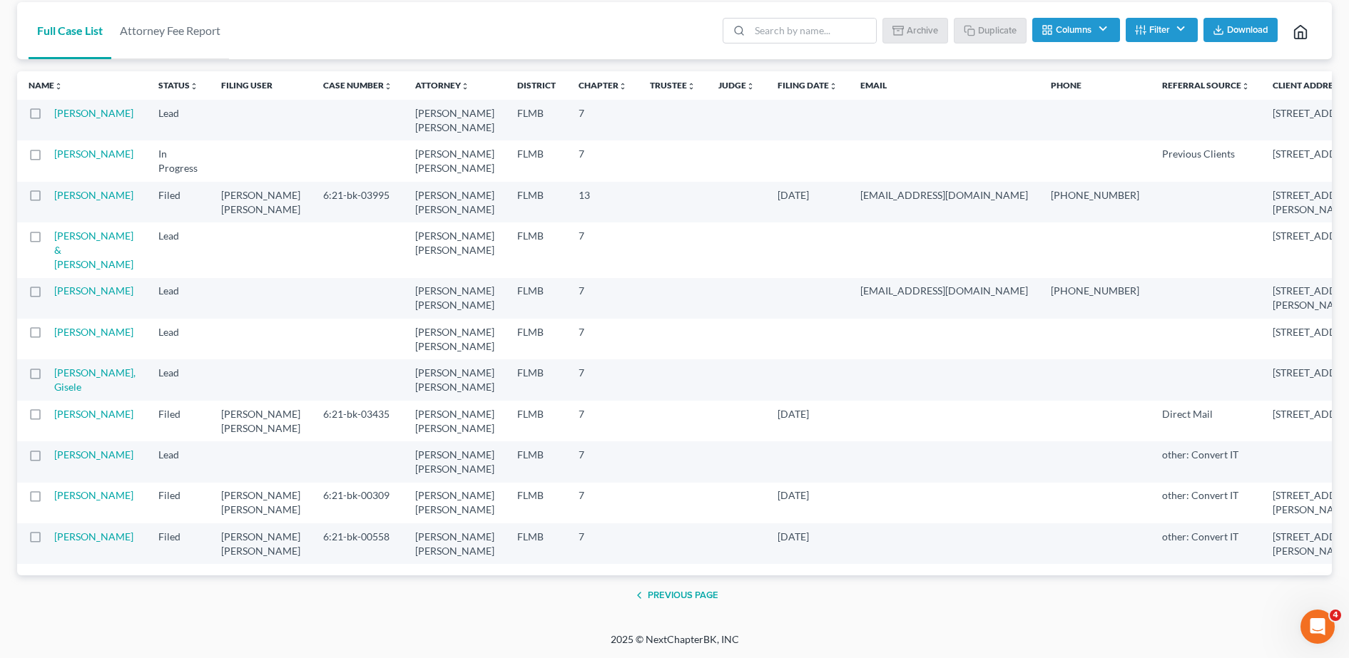
scroll to position [0, 0]
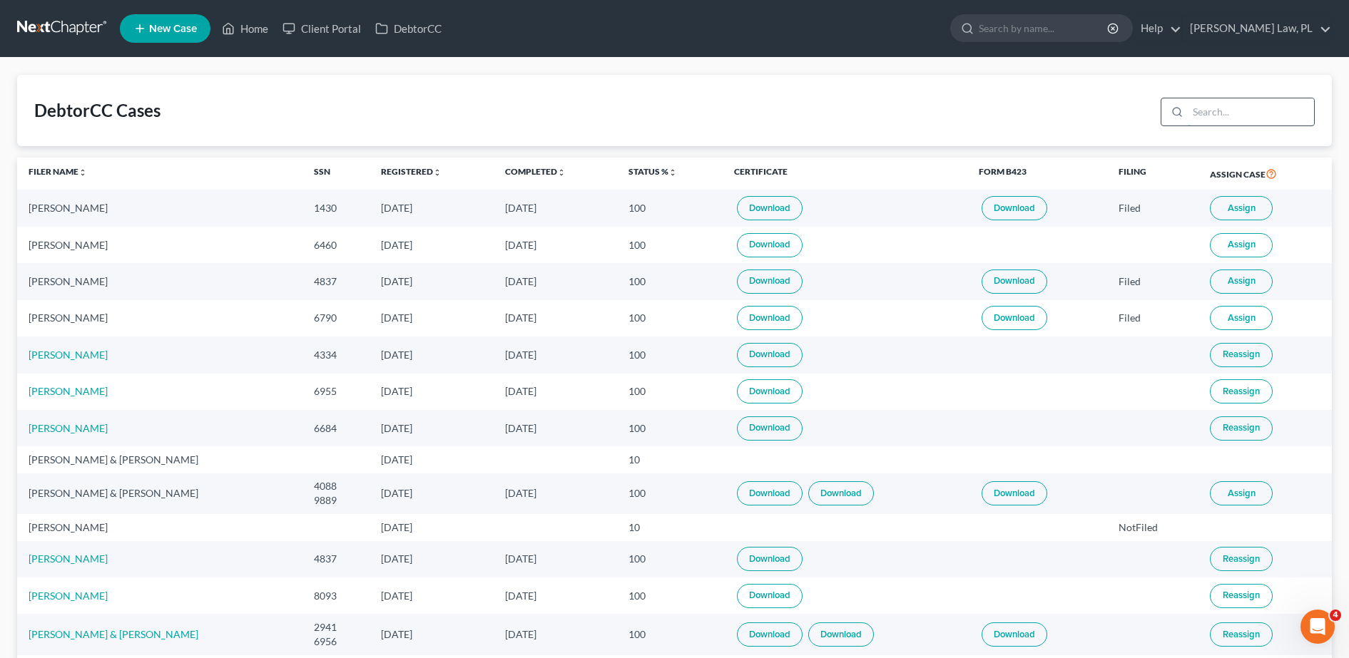
click at [1255, 117] on input "search" at bounding box center [1251, 111] width 126 height 27
type input "[PERSON_NAME]"
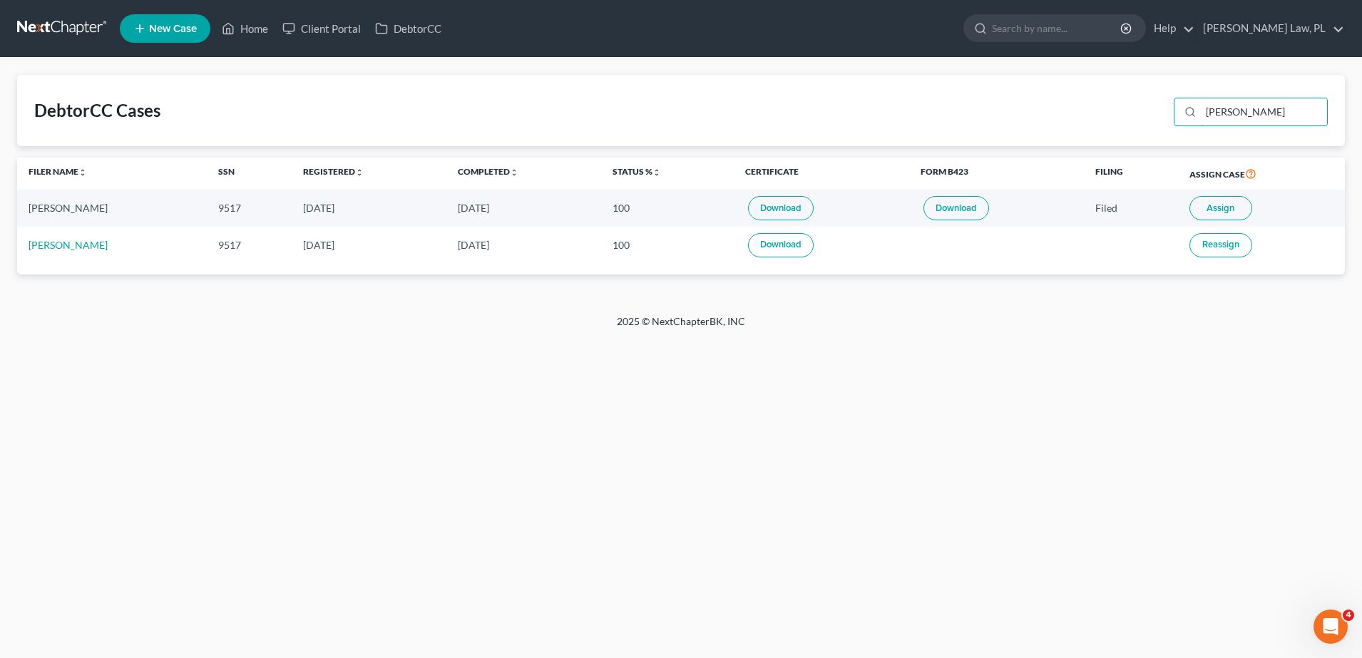
drag, startPoint x: 1264, startPoint y: 116, endPoint x: 1146, endPoint y: 119, distance: 117.7
click at [1146, 119] on div "DebtorCC Cases [PERSON_NAME]" at bounding box center [681, 110] width 1328 height 71
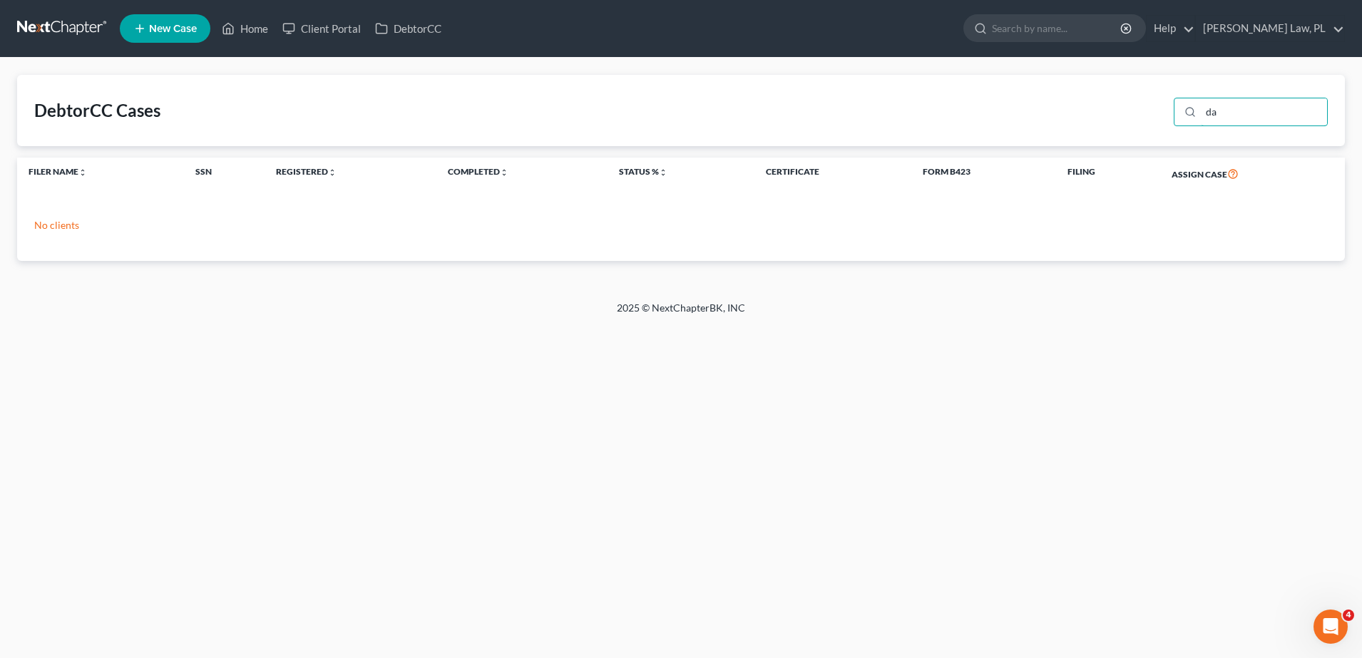
type input "d"
type input "[PERSON_NAME]"
drag, startPoint x: 1191, startPoint y: 115, endPoint x: 1119, endPoint y: 112, distance: 71.4
click at [1119, 112] on div "DebtorCC Cases [PERSON_NAME]" at bounding box center [681, 110] width 1328 height 71
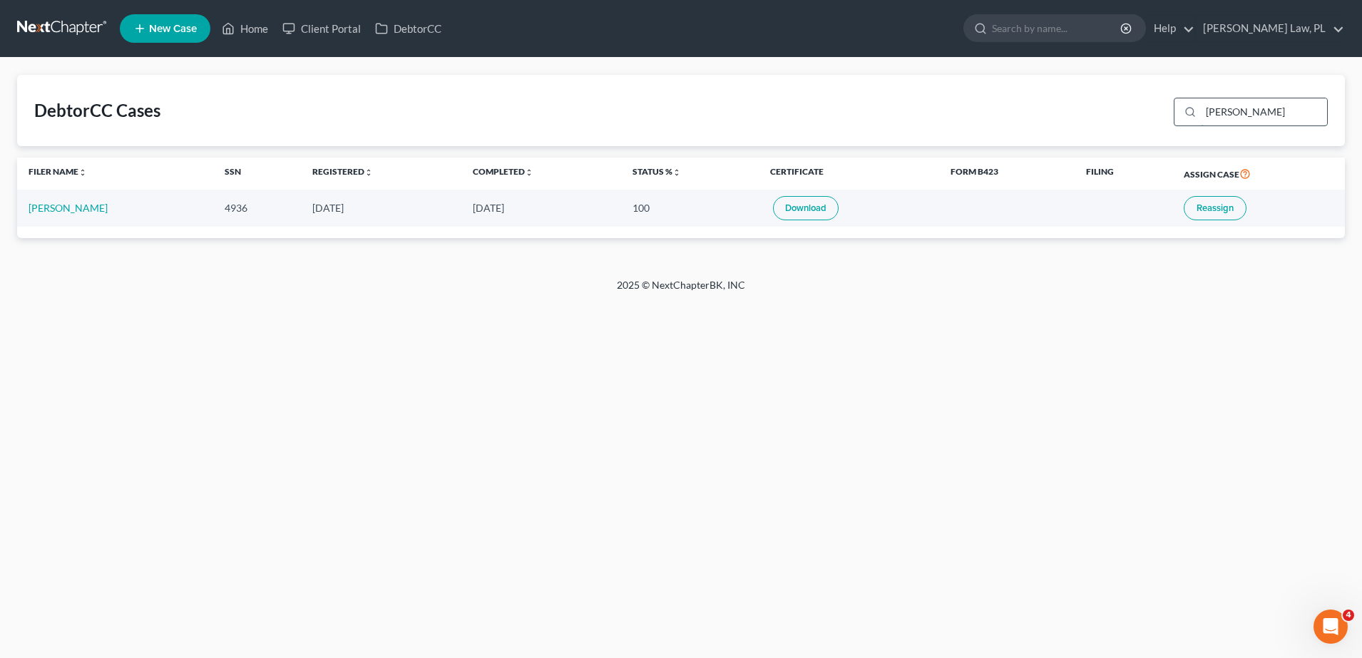
drag, startPoint x: 1295, startPoint y: 98, endPoint x: 1223, endPoint y: 121, distance: 75.6
click at [1223, 121] on input "[PERSON_NAME]" at bounding box center [1264, 111] width 126 height 27
type input "g"
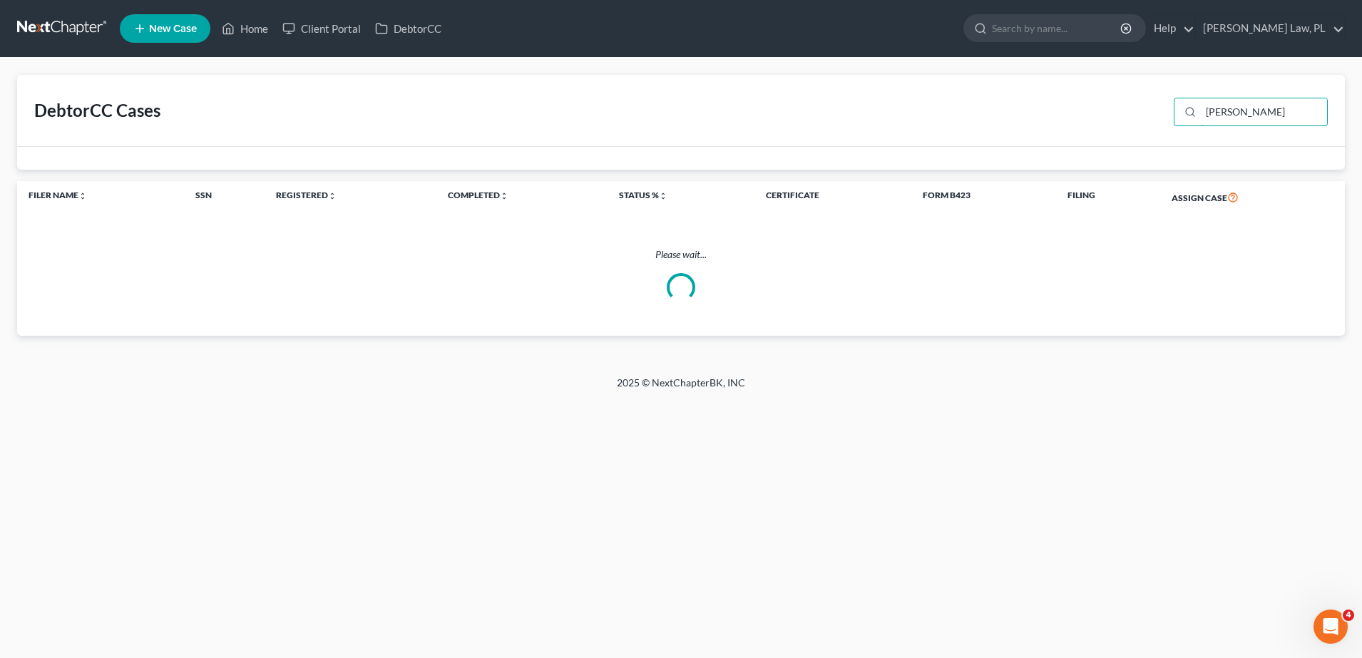
type input "[PERSON_NAME]"
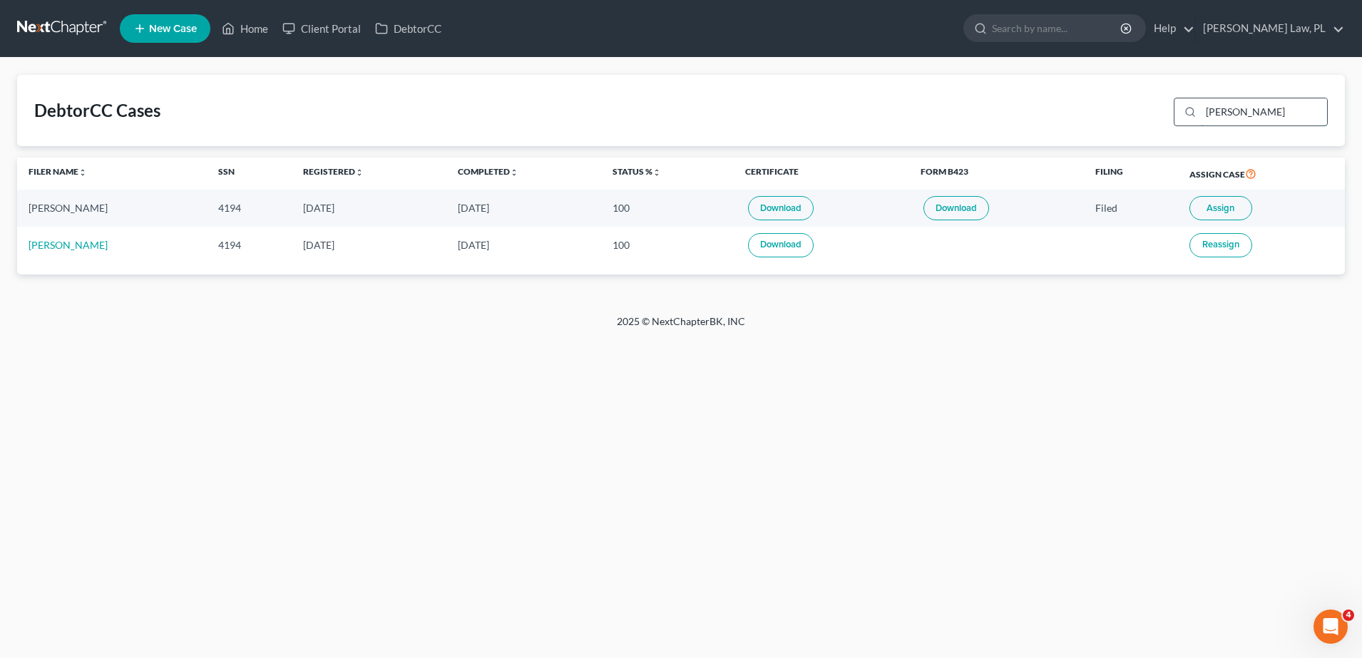
drag, startPoint x: 1240, startPoint y: 97, endPoint x: 1257, endPoint y: 99, distance: 17.3
click at [1257, 99] on div "[PERSON_NAME]" at bounding box center [1251, 112] width 154 height 29
drag, startPoint x: 1259, startPoint y: 106, endPoint x: 1125, endPoint y: 106, distance: 134.1
click at [1125, 106] on div "DebtorCC Cases [PERSON_NAME]" at bounding box center [681, 110] width 1328 height 71
type input "[PERSON_NAME]"
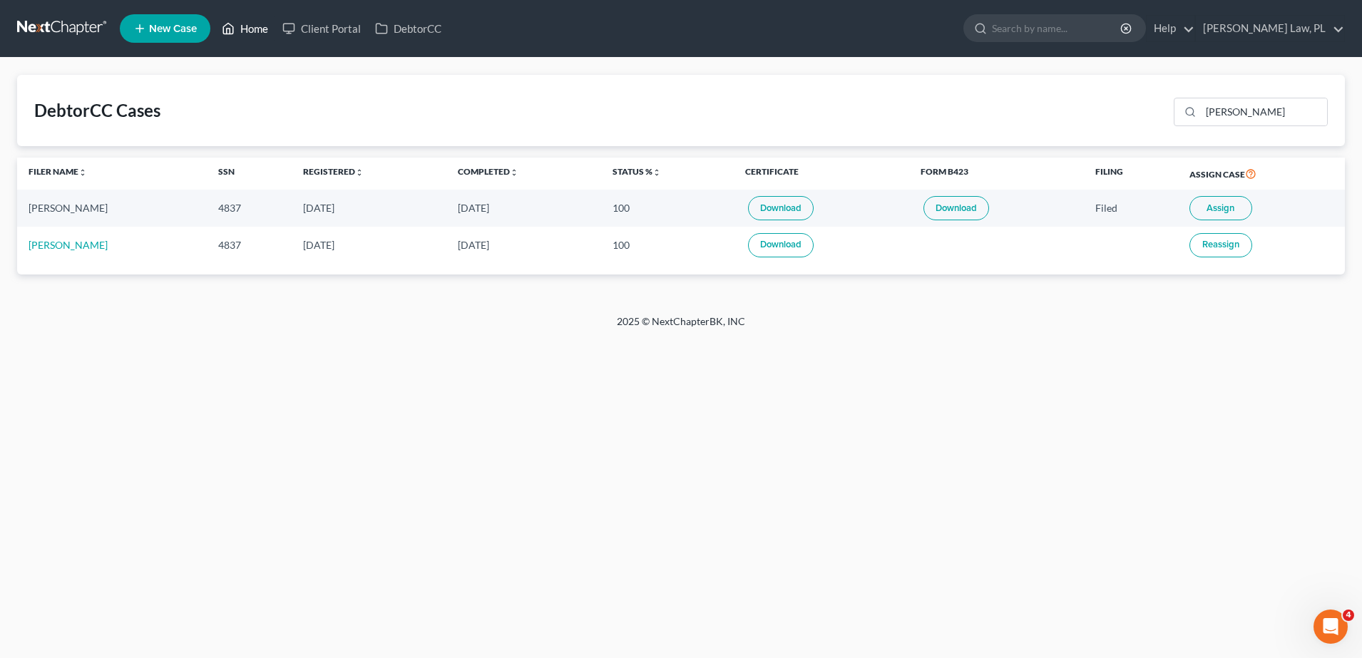
click at [248, 39] on link "Home" at bounding box center [245, 29] width 61 height 26
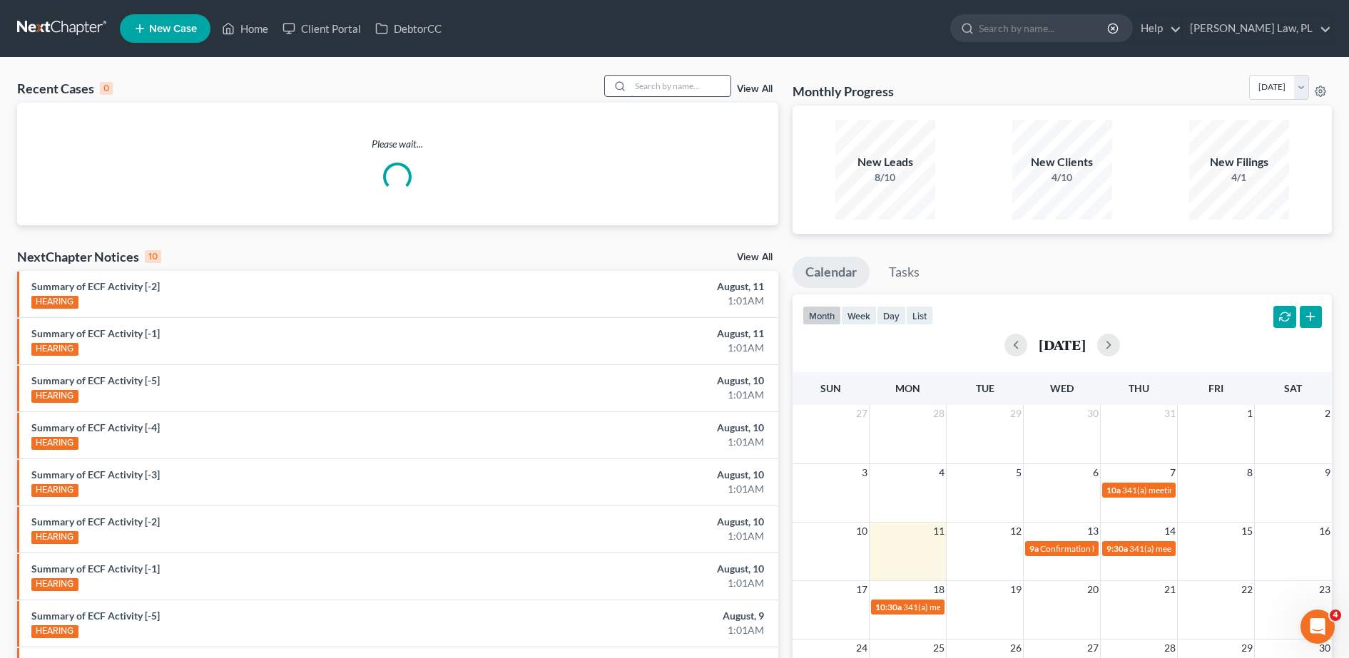
click at [654, 77] on input "search" at bounding box center [681, 86] width 100 height 21
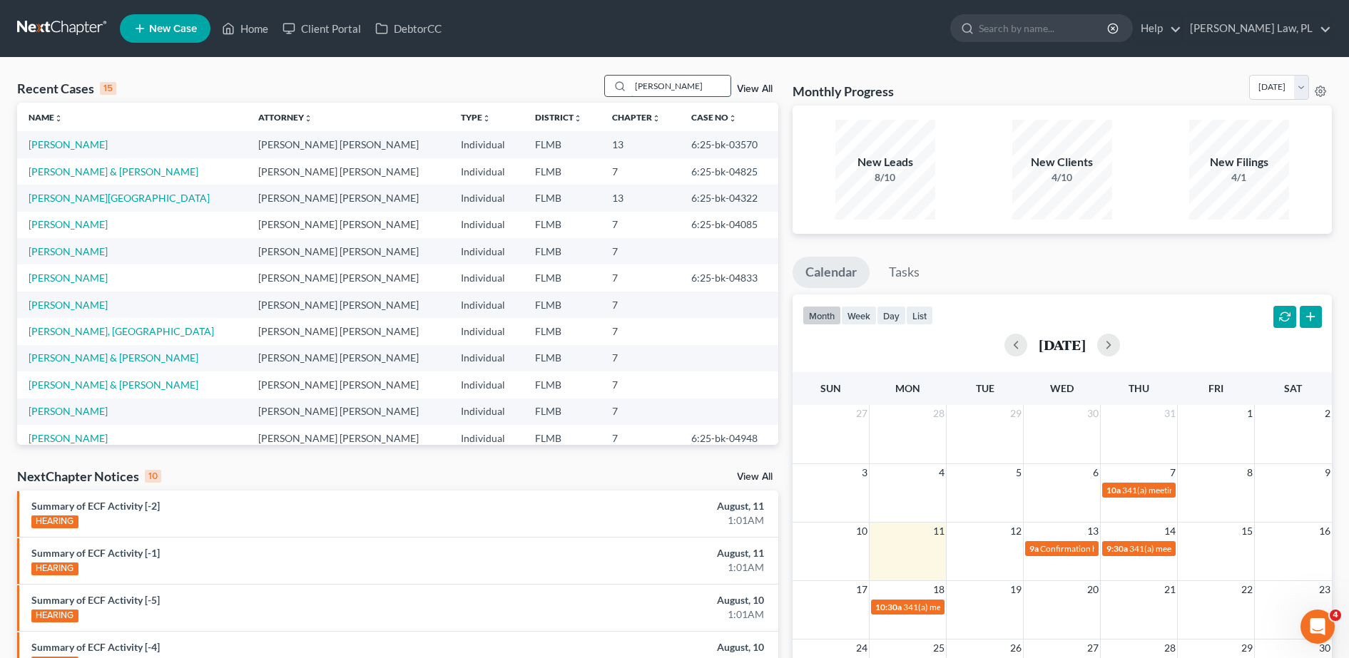
type input "[PERSON_NAME]"
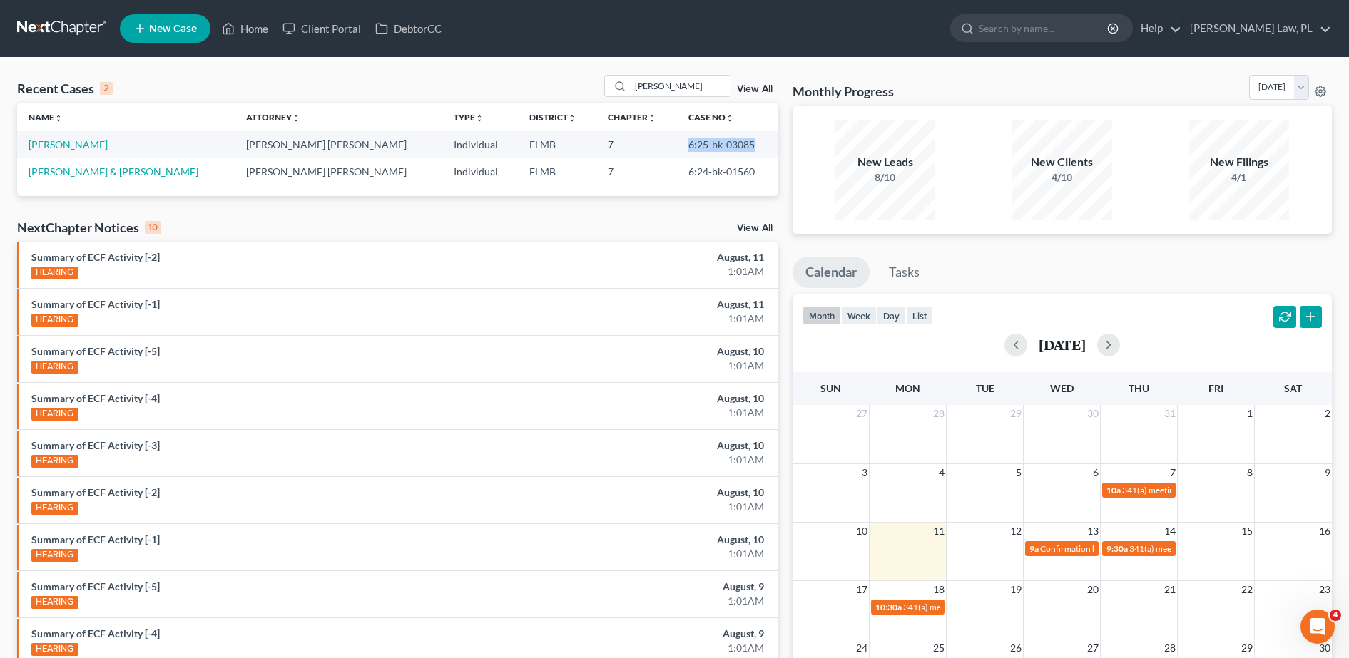
drag, startPoint x: 681, startPoint y: 143, endPoint x: 773, endPoint y: 149, distance: 92.2
click at [773, 149] on td "6:25-bk-03085" at bounding box center [727, 144] width 101 height 26
copy td "6:25-bk-03085"
drag, startPoint x: 681, startPoint y: 83, endPoint x: 495, endPoint y: 89, distance: 185.5
click at [495, 89] on div "Recent Cases 2 [PERSON_NAME] View All" at bounding box center [397, 89] width 761 height 28
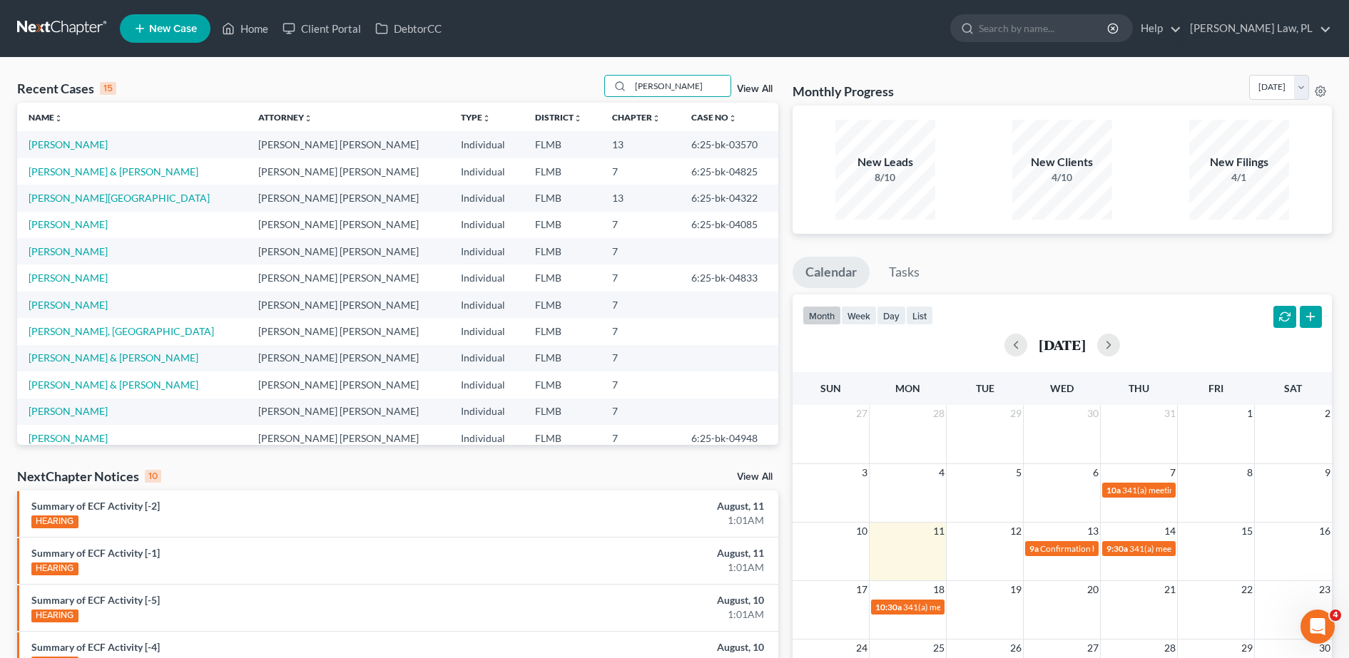
type input "[PERSON_NAME]"
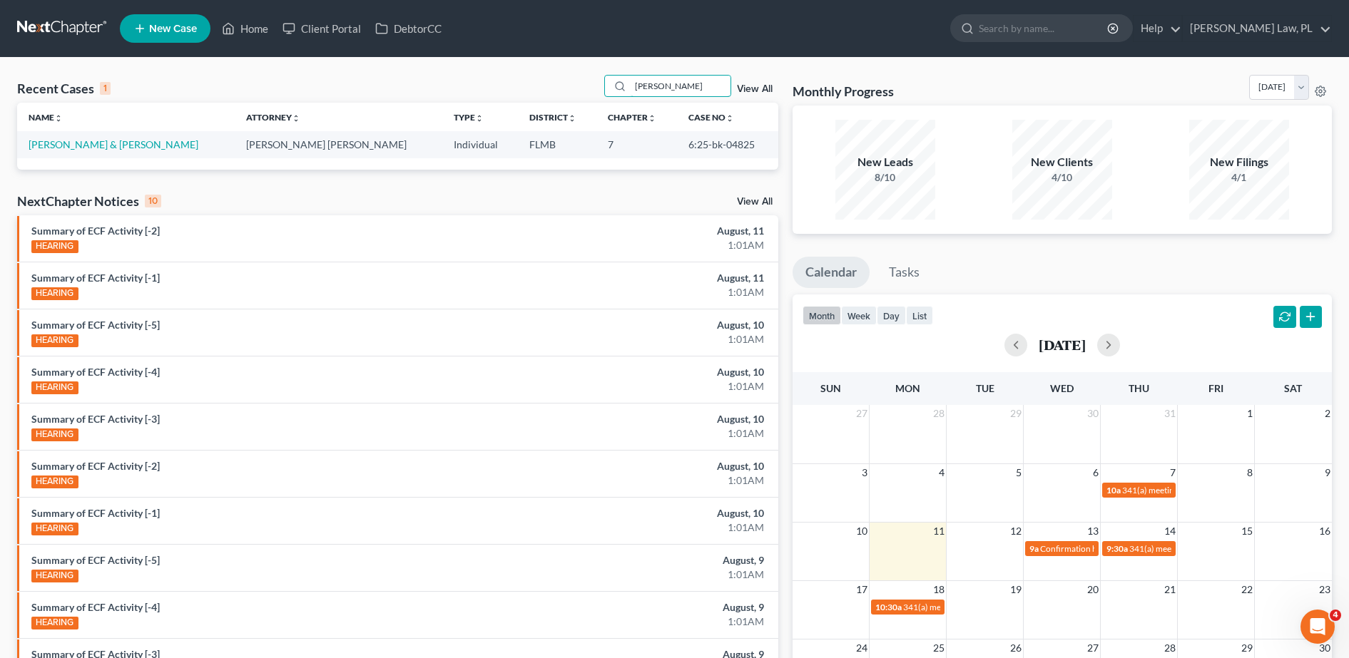
drag, startPoint x: 694, startPoint y: 92, endPoint x: 564, endPoint y: 93, distance: 129.8
click at [564, 93] on div "Recent Cases 1 [PERSON_NAME] View All" at bounding box center [397, 89] width 761 height 28
